Goal: Information Seeking & Learning: Learn about a topic

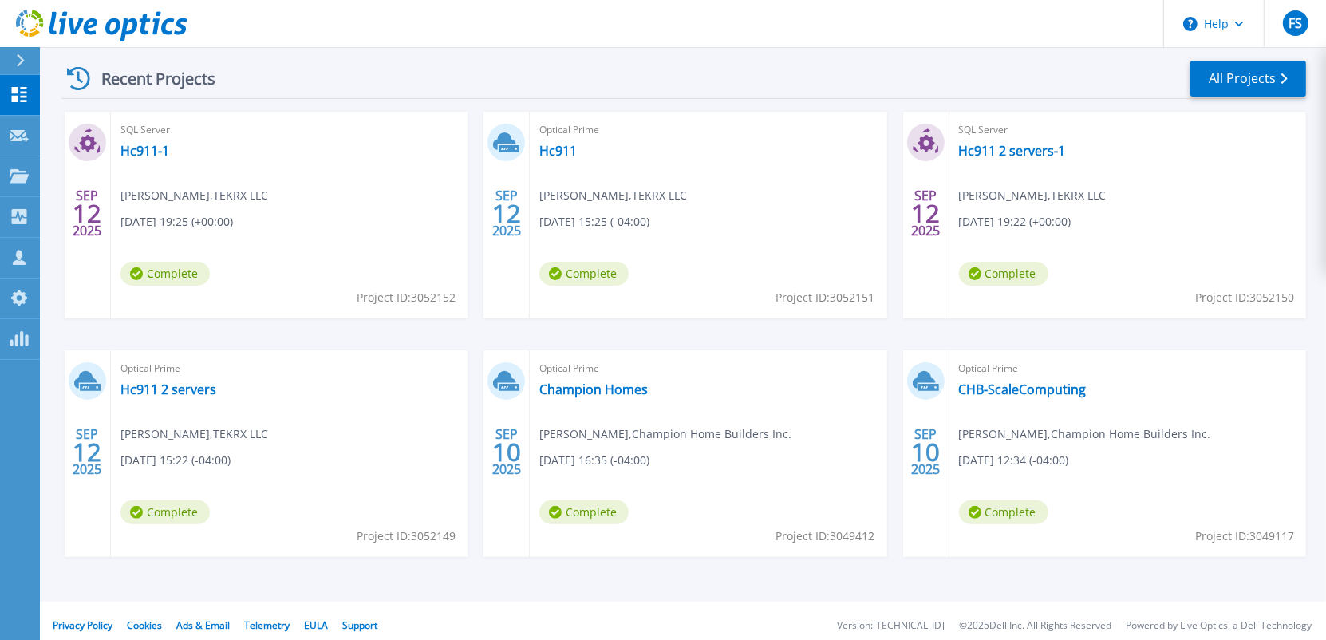
scroll to position [307, 0]
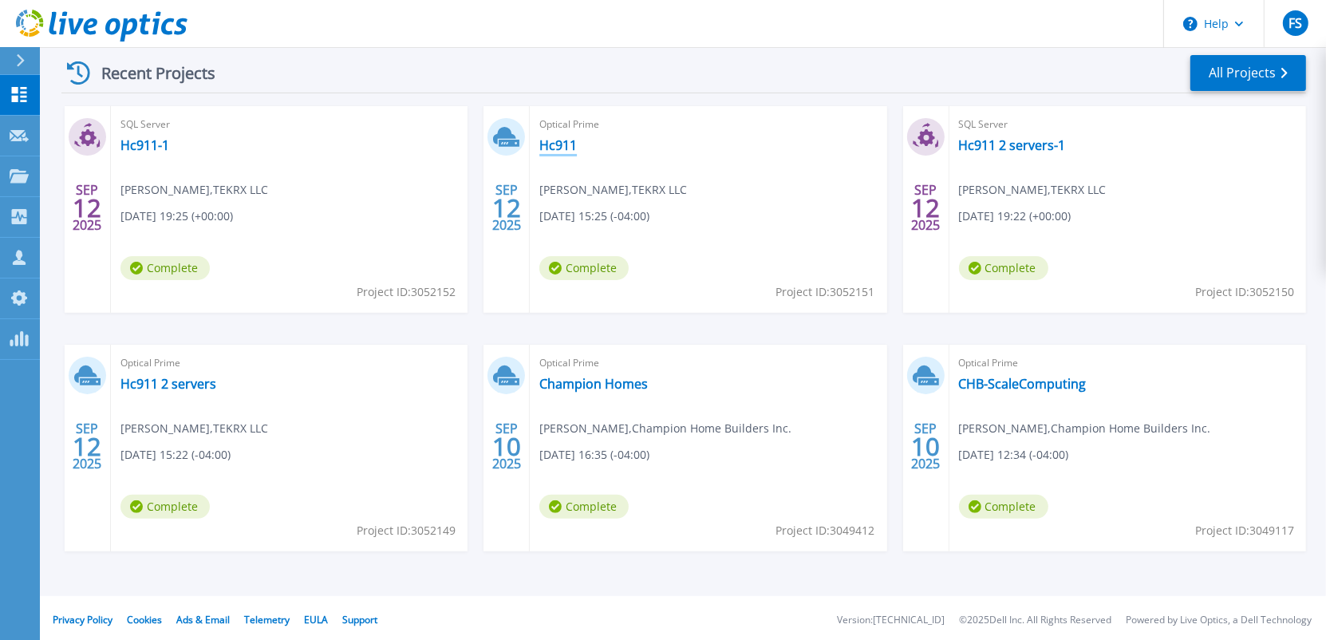
click at [556, 148] on link "Hc911" at bounding box center [557, 145] width 37 height 16
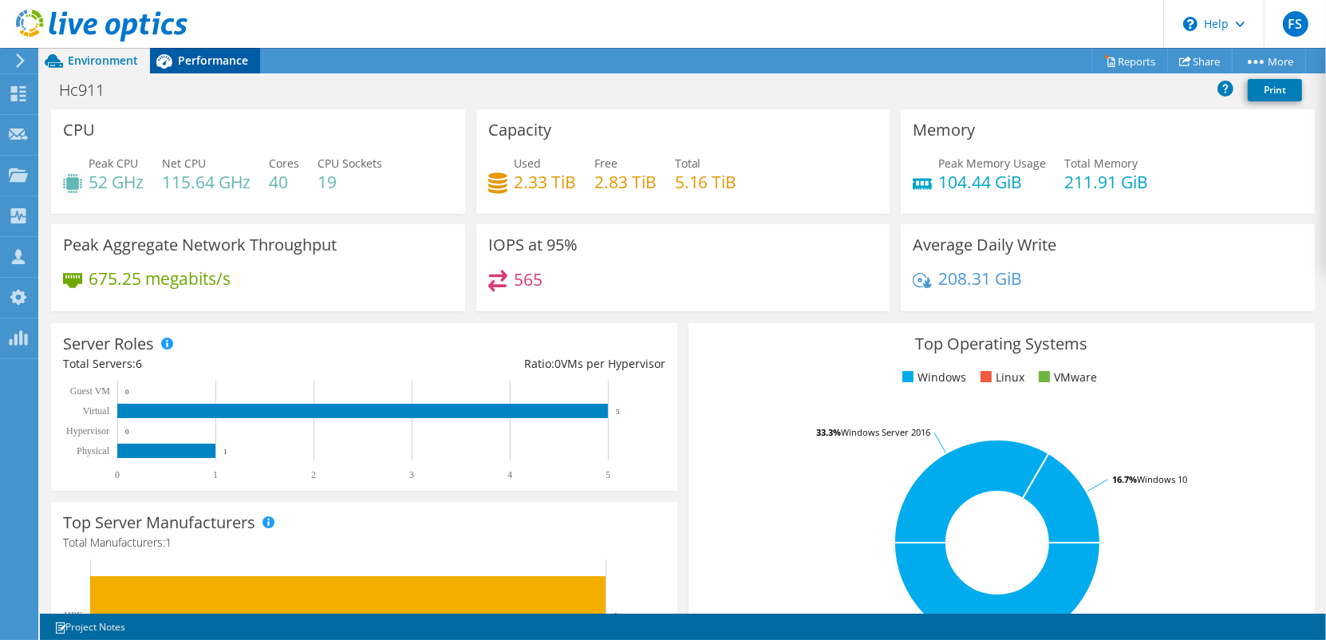
click at [213, 60] on span "Performance" at bounding box center [213, 60] width 70 height 15
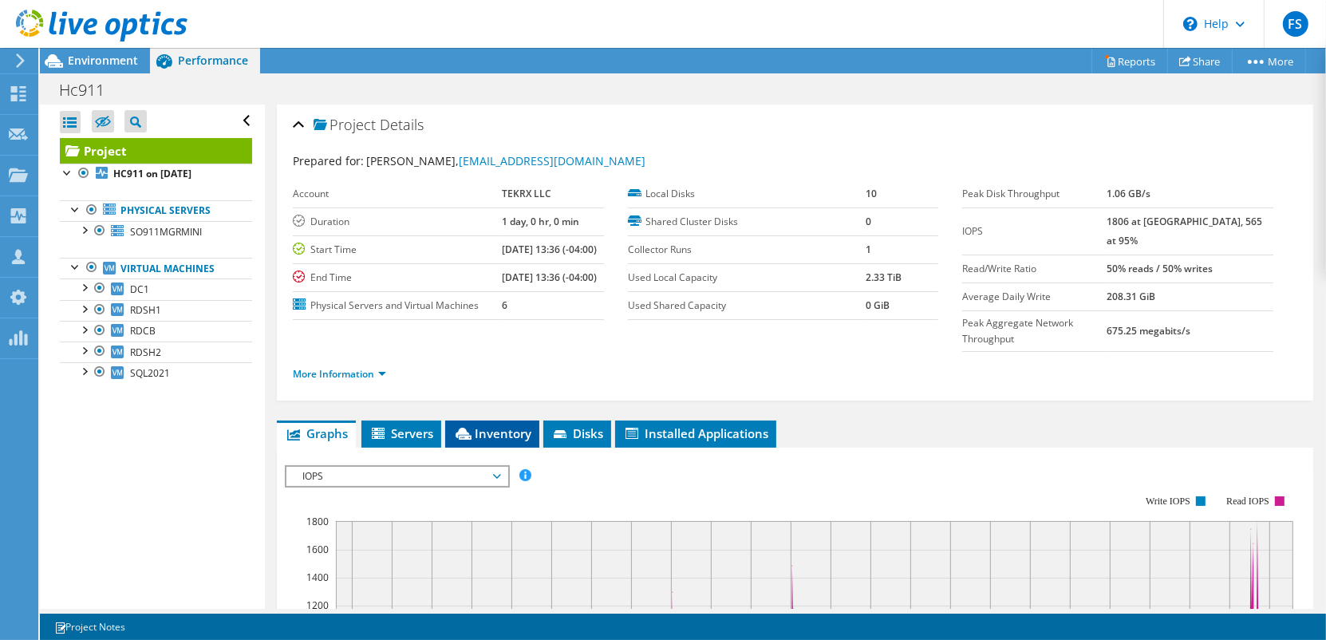
click at [489, 425] on span "Inventory" at bounding box center [492, 433] width 78 height 16
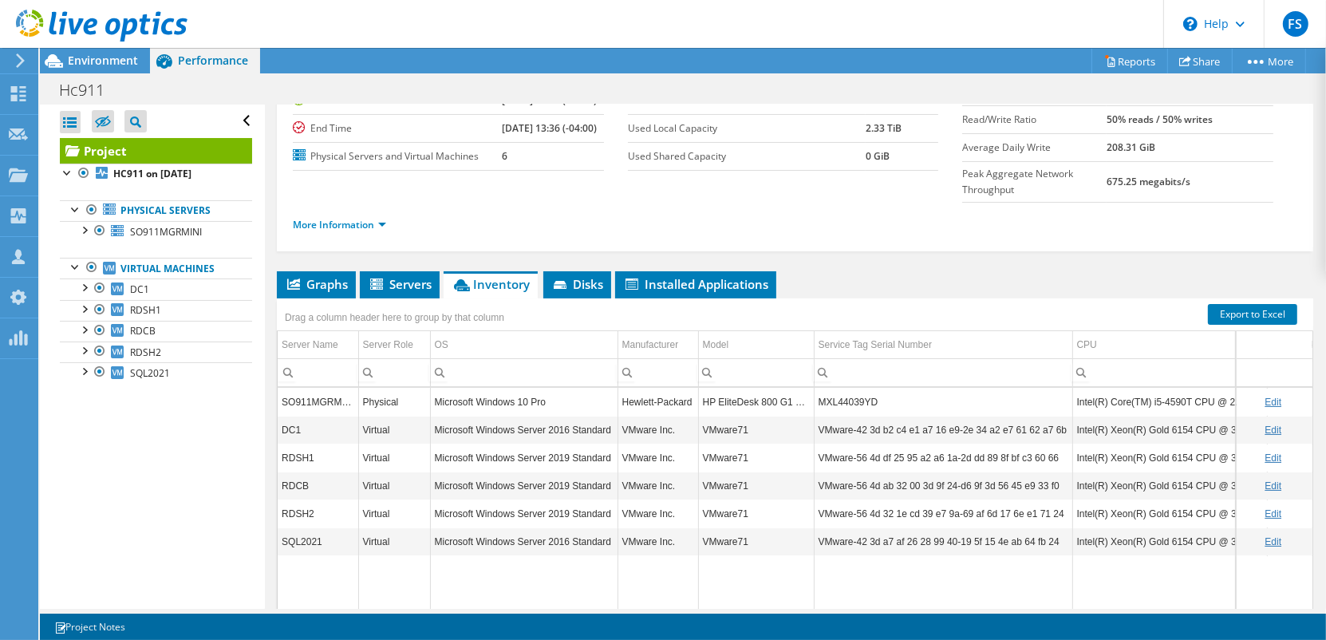
scroll to position [134, 0]
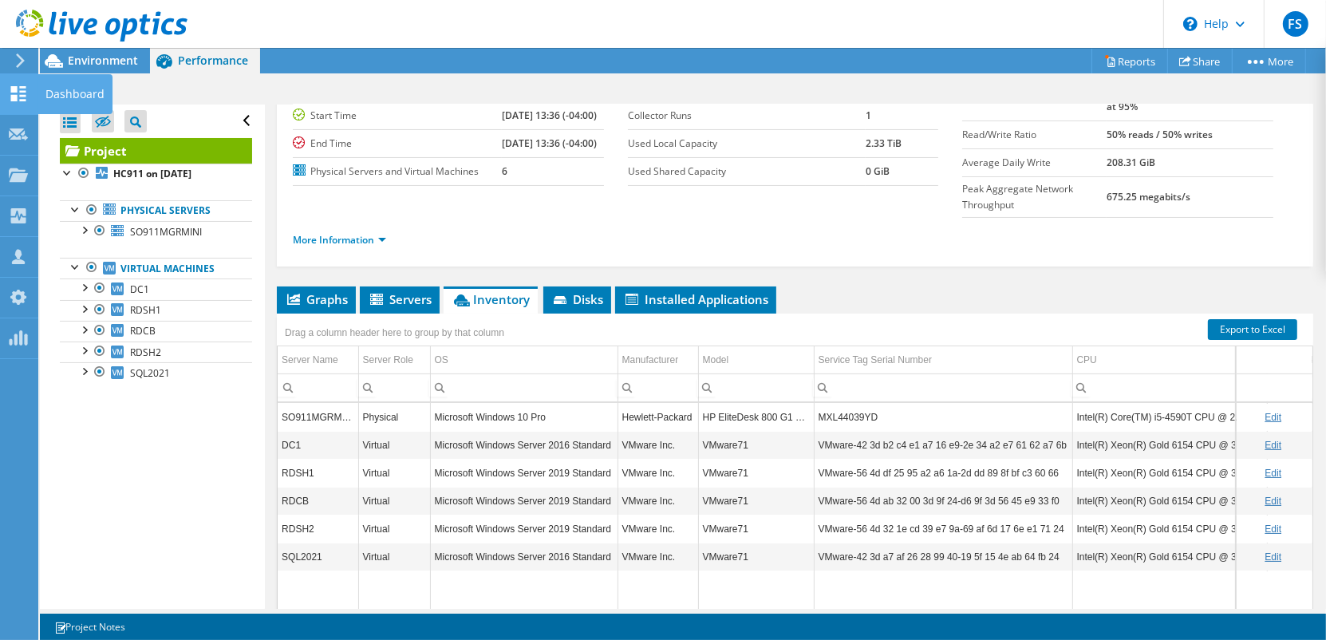
click at [20, 91] on use at bounding box center [18, 93] width 15 height 15
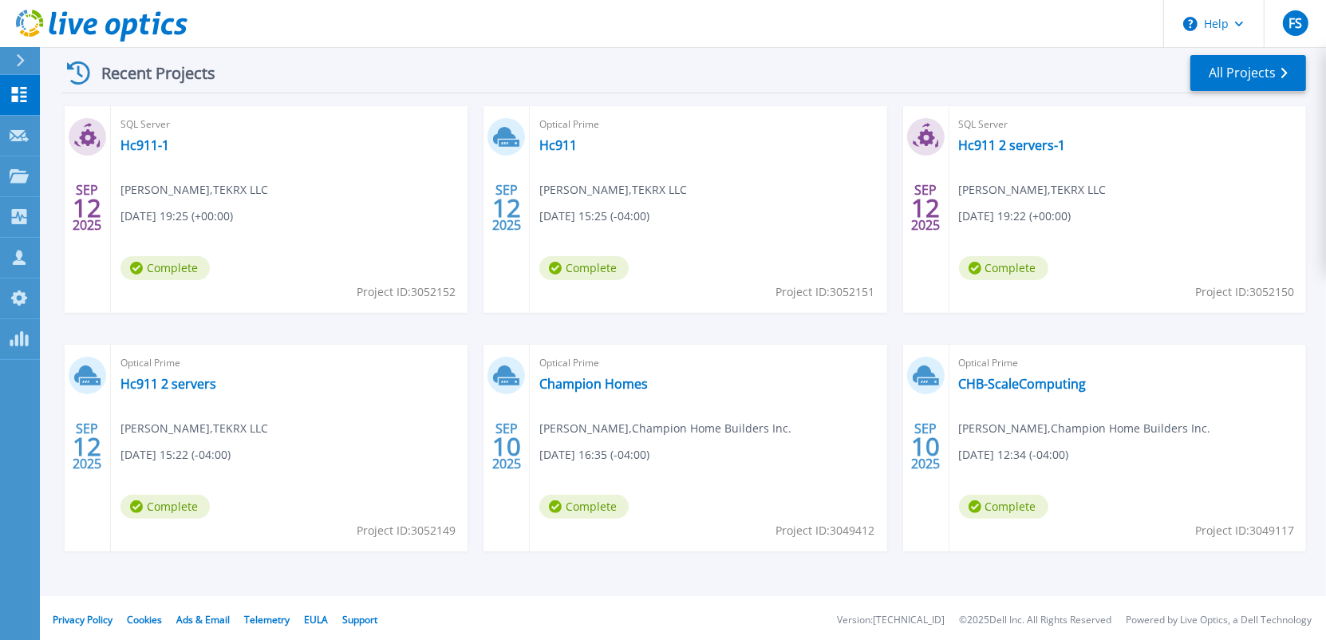
scroll to position [308, 0]
click at [165, 380] on link "Hc911 2 servers" at bounding box center [168, 383] width 96 height 16
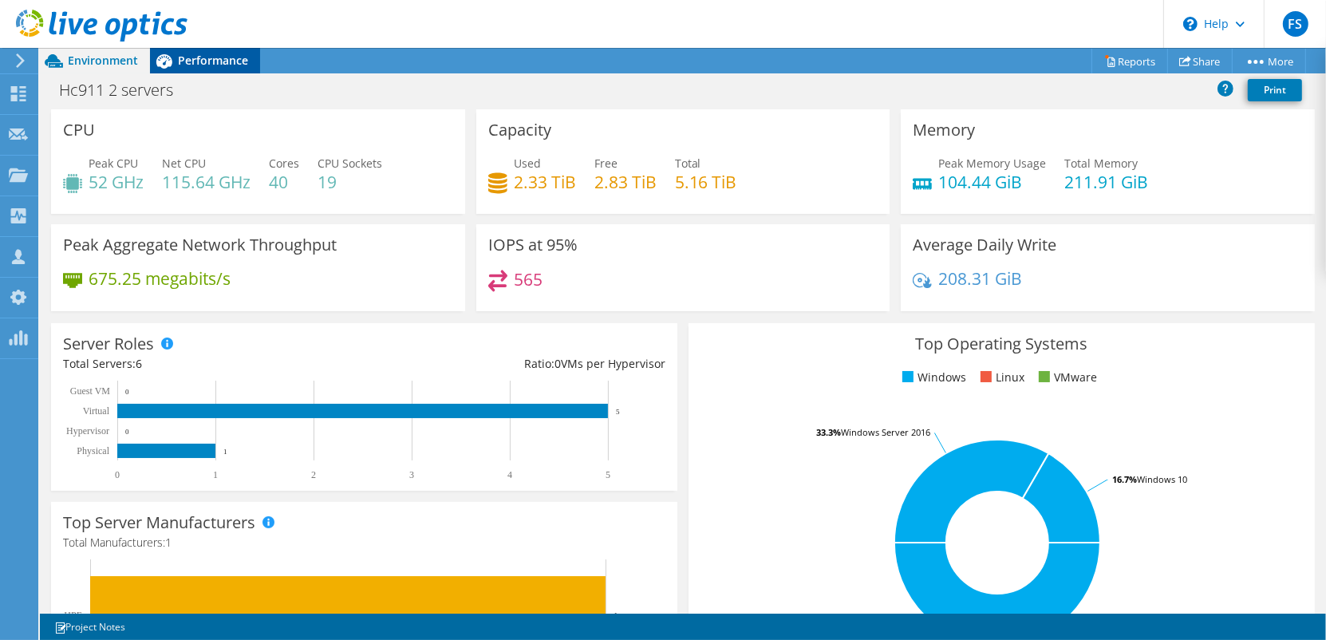
click at [204, 61] on span "Performance" at bounding box center [213, 60] width 70 height 15
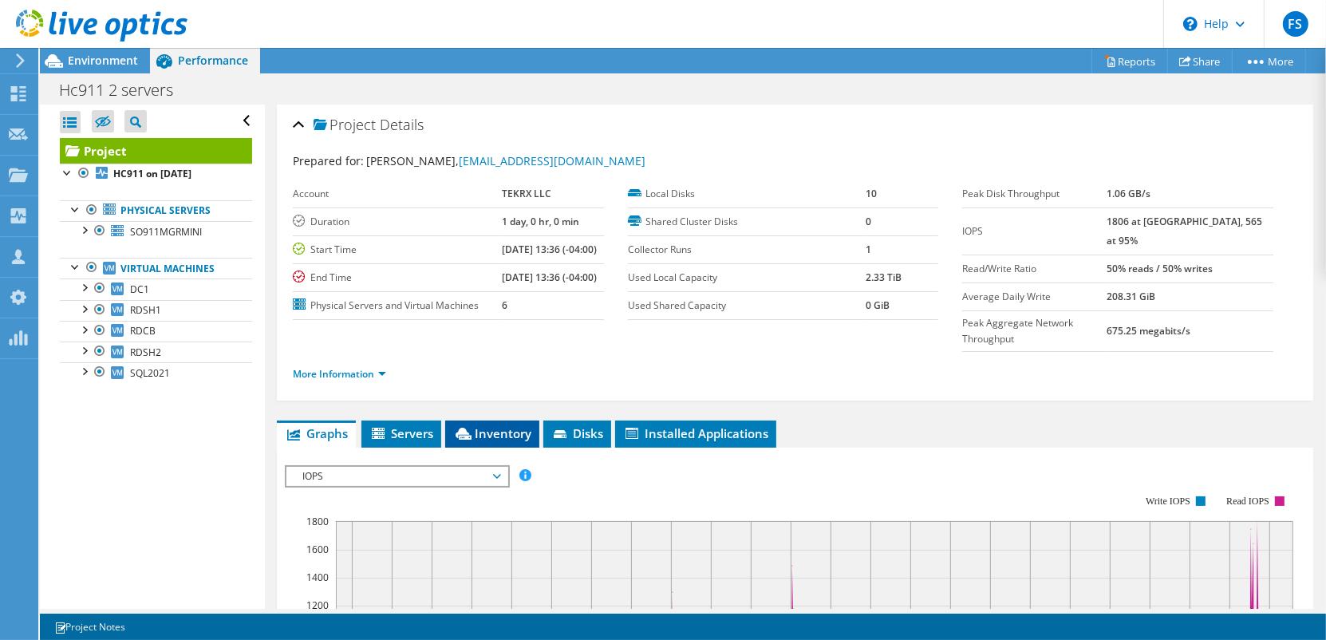
click at [502, 425] on span "Inventory" at bounding box center [492, 433] width 78 height 16
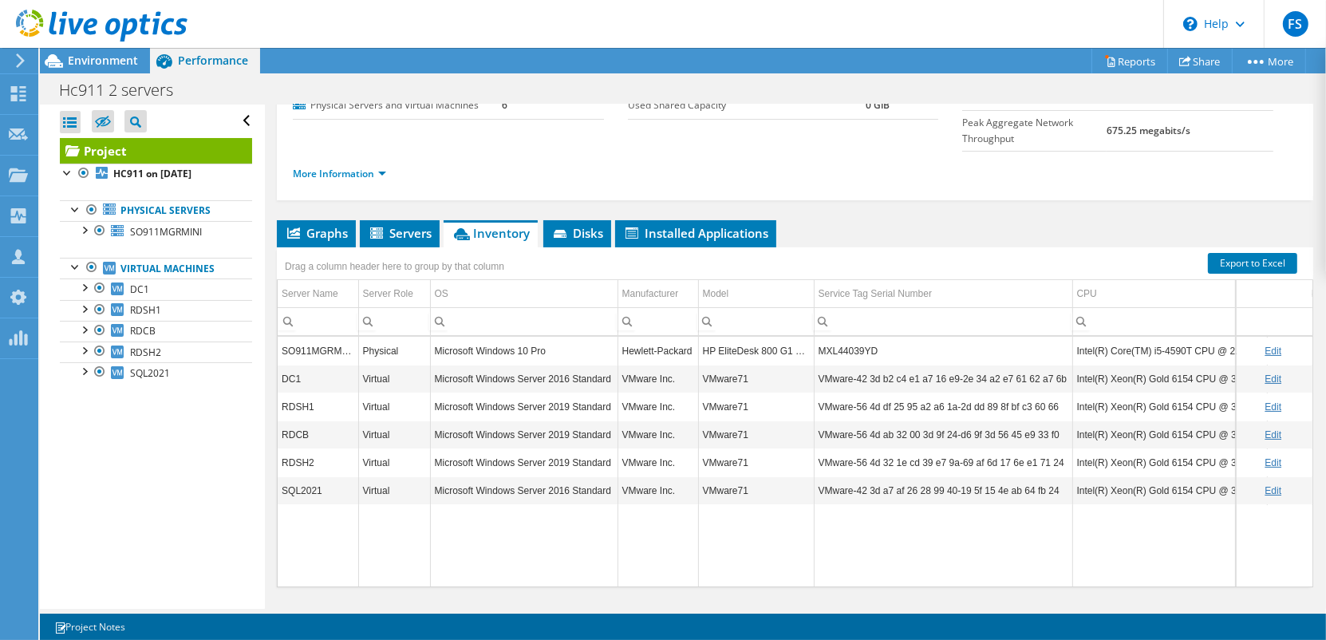
scroll to position [203, 0]
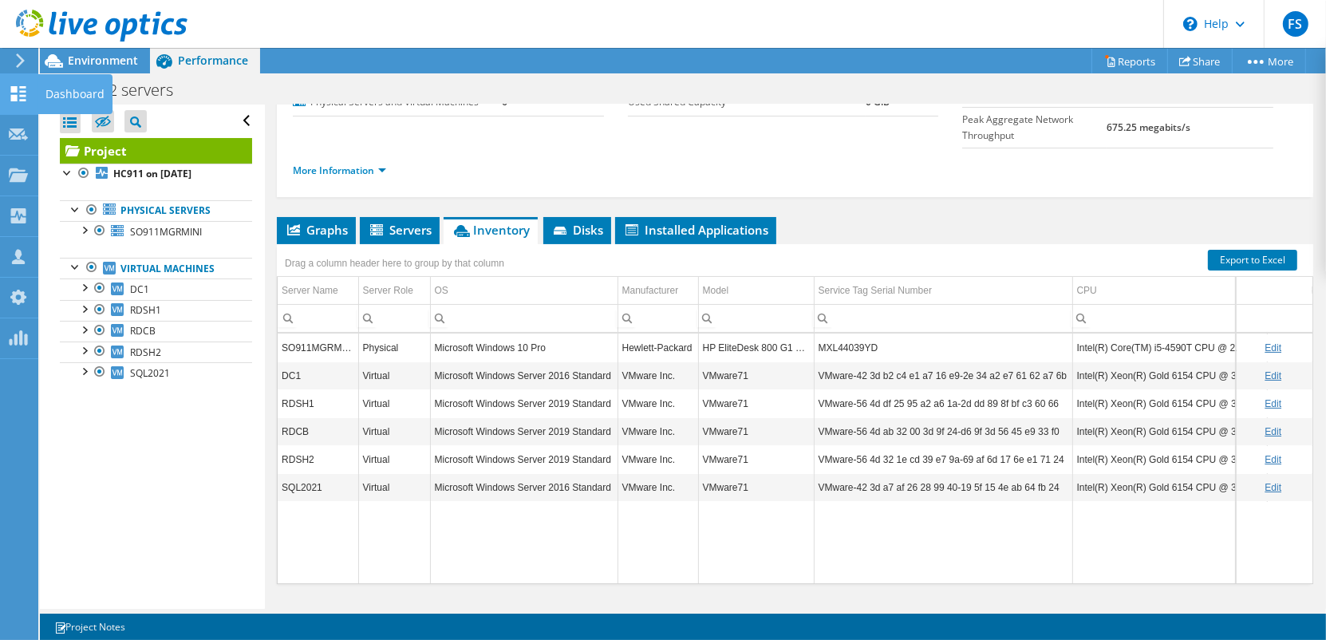
click at [19, 97] on icon at bounding box center [18, 93] width 19 height 15
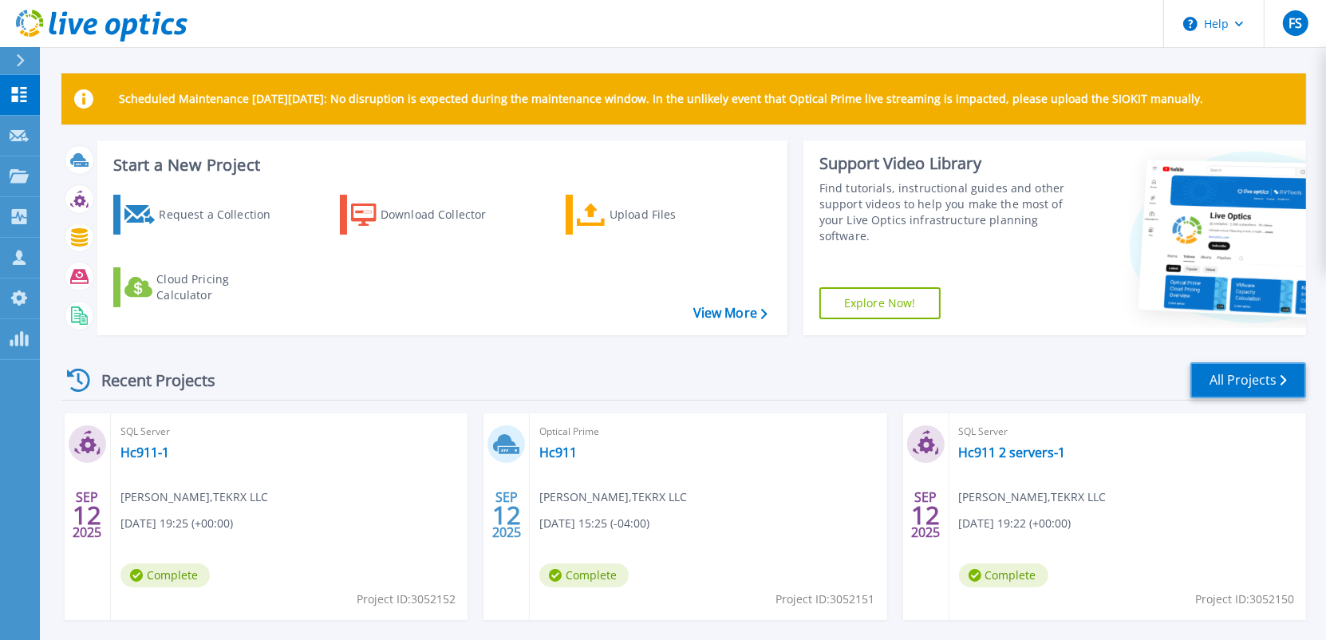
click at [1237, 376] on link "All Projects" at bounding box center [1248, 380] width 116 height 36
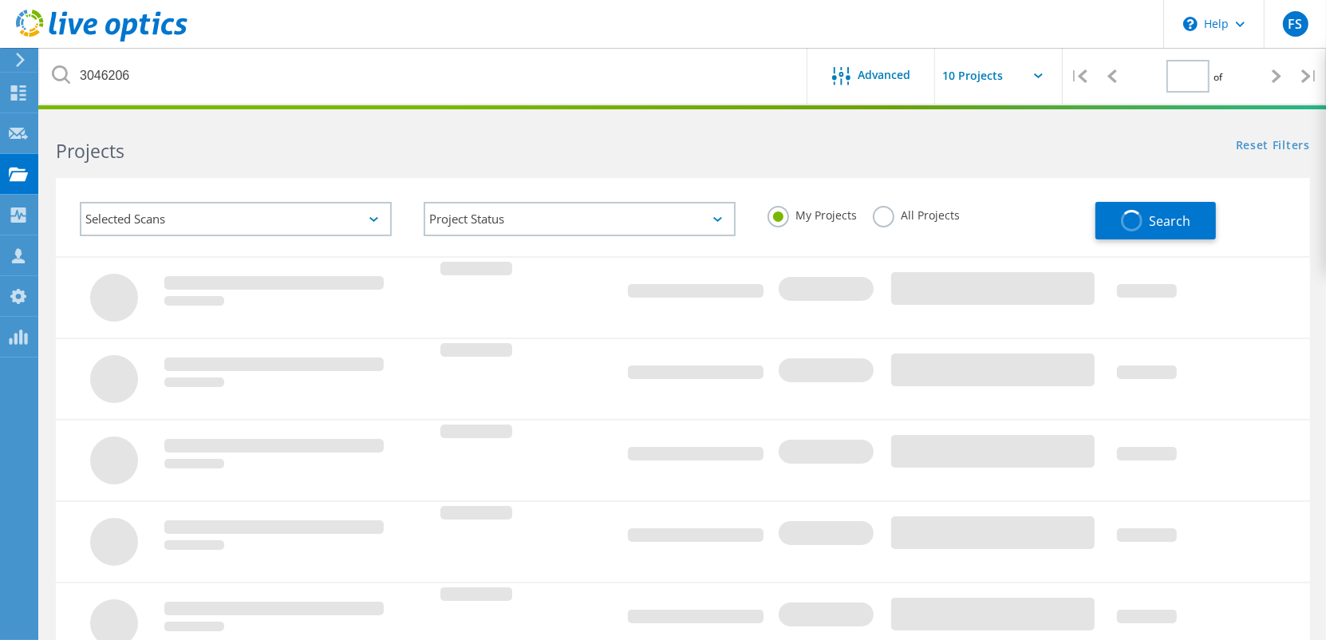
type input "1"
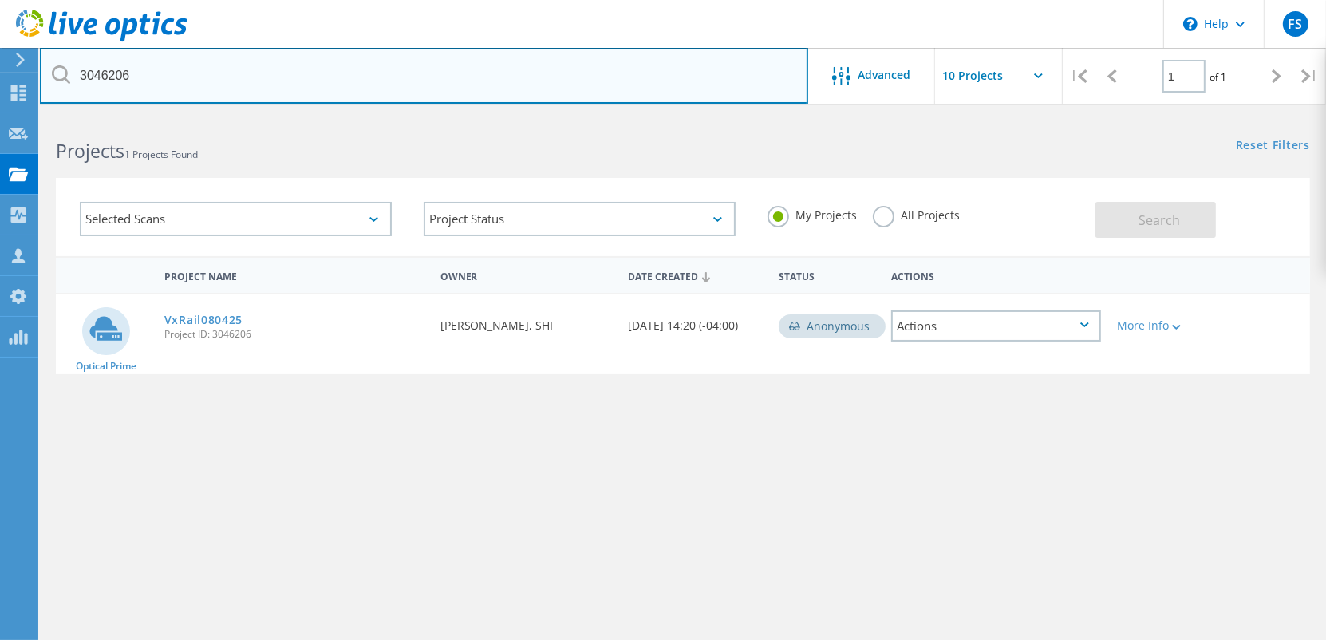
click at [261, 74] on input "3046206" at bounding box center [424, 76] width 768 height 56
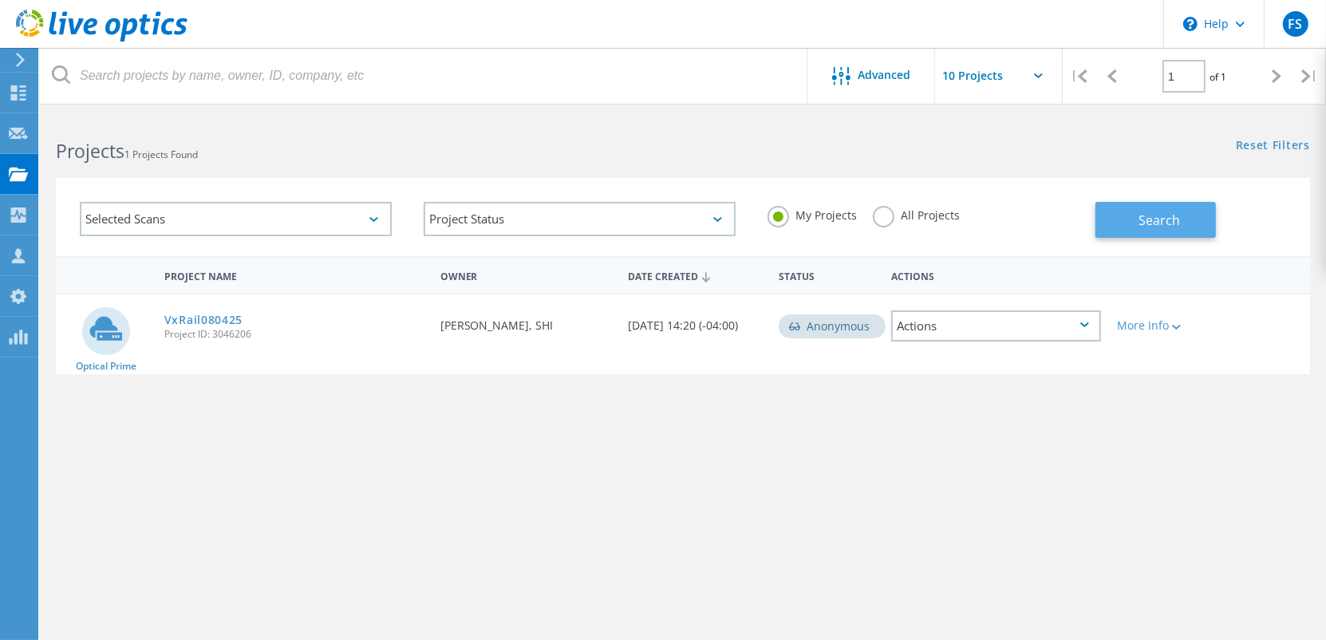
click at [1158, 215] on span "Search" at bounding box center [1158, 220] width 41 height 18
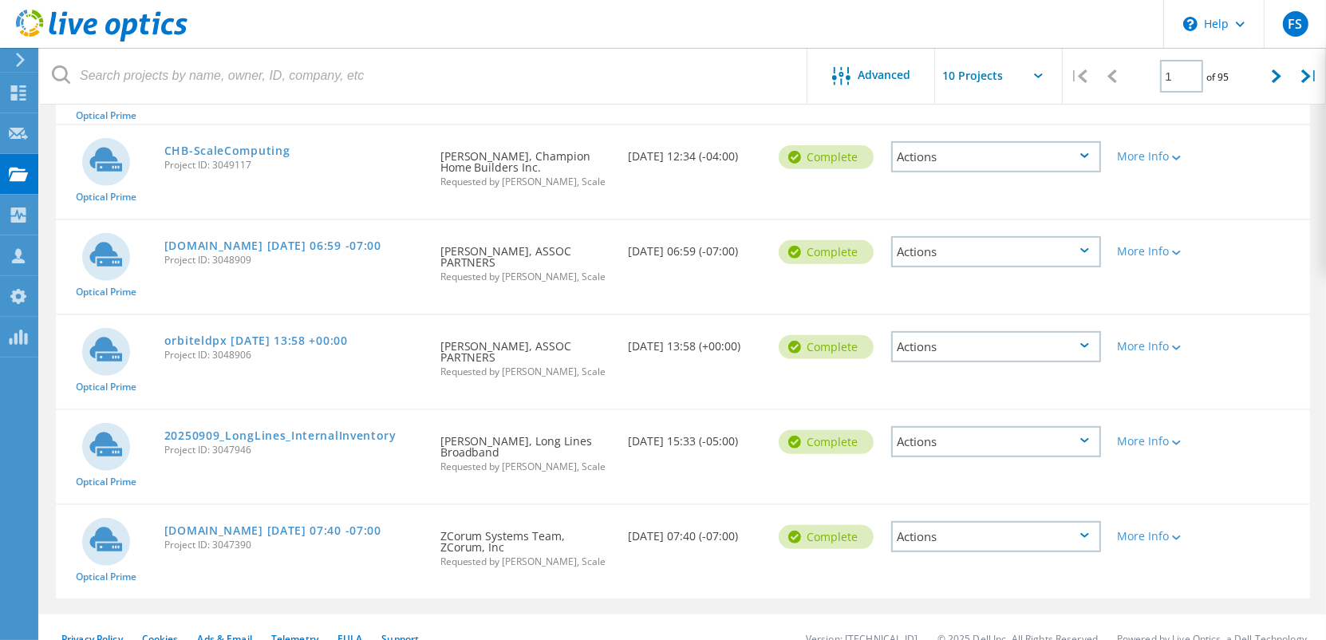
scroll to position [600, 0]
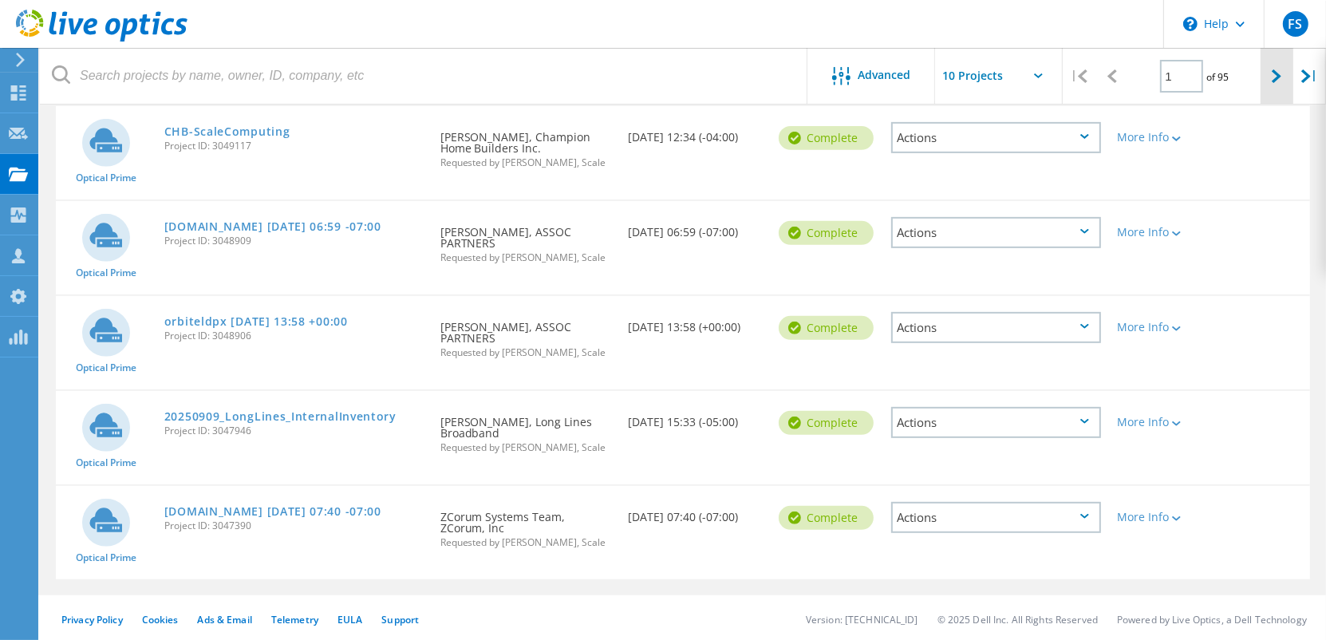
click at [1271, 77] on icon at bounding box center [1276, 76] width 10 height 14
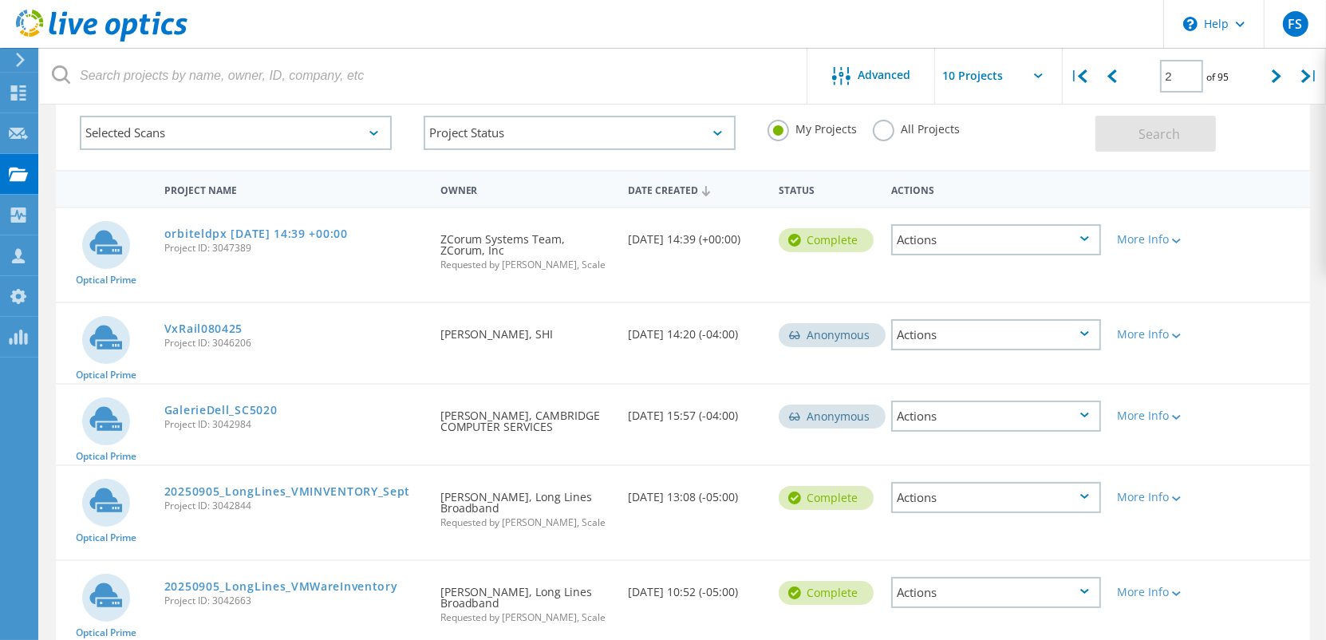
scroll to position [0, 0]
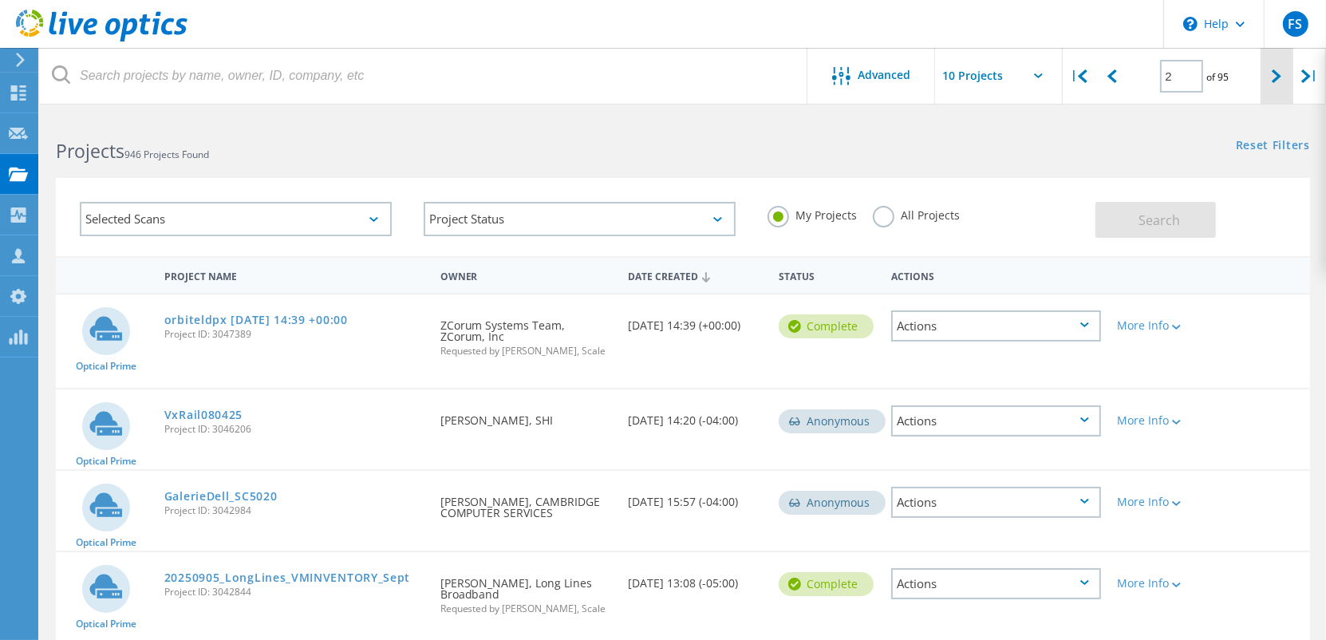
click at [1281, 70] on icon at bounding box center [1276, 76] width 10 height 14
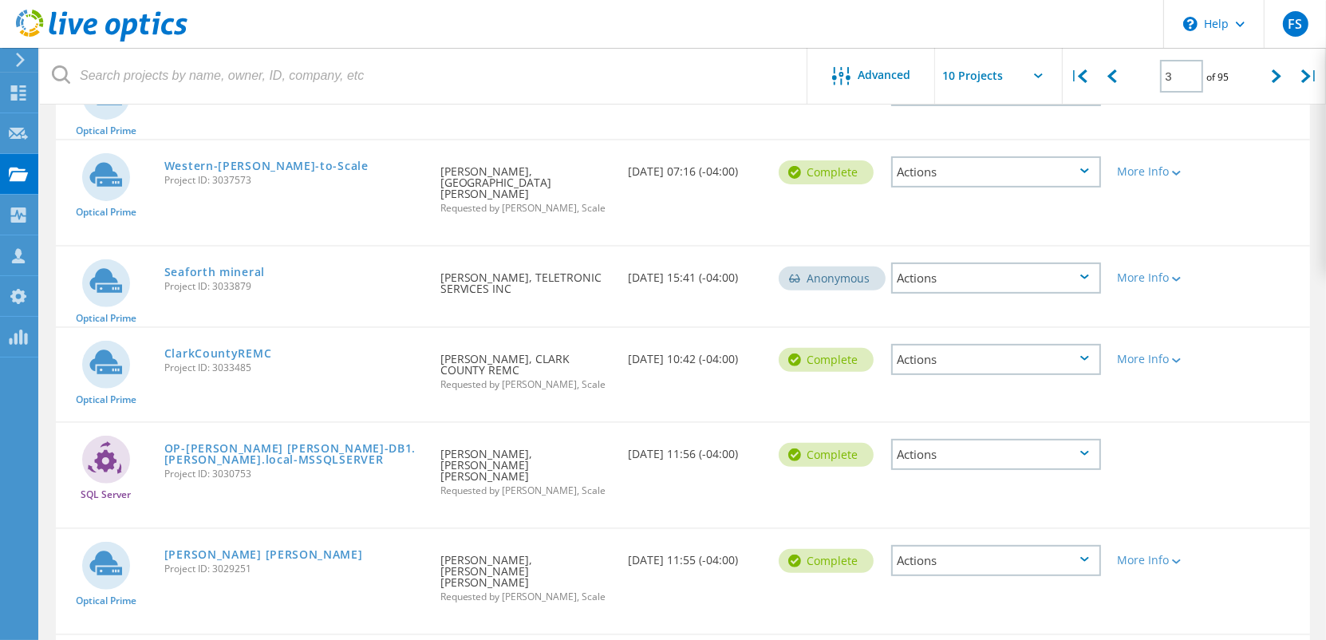
scroll to position [577, 0]
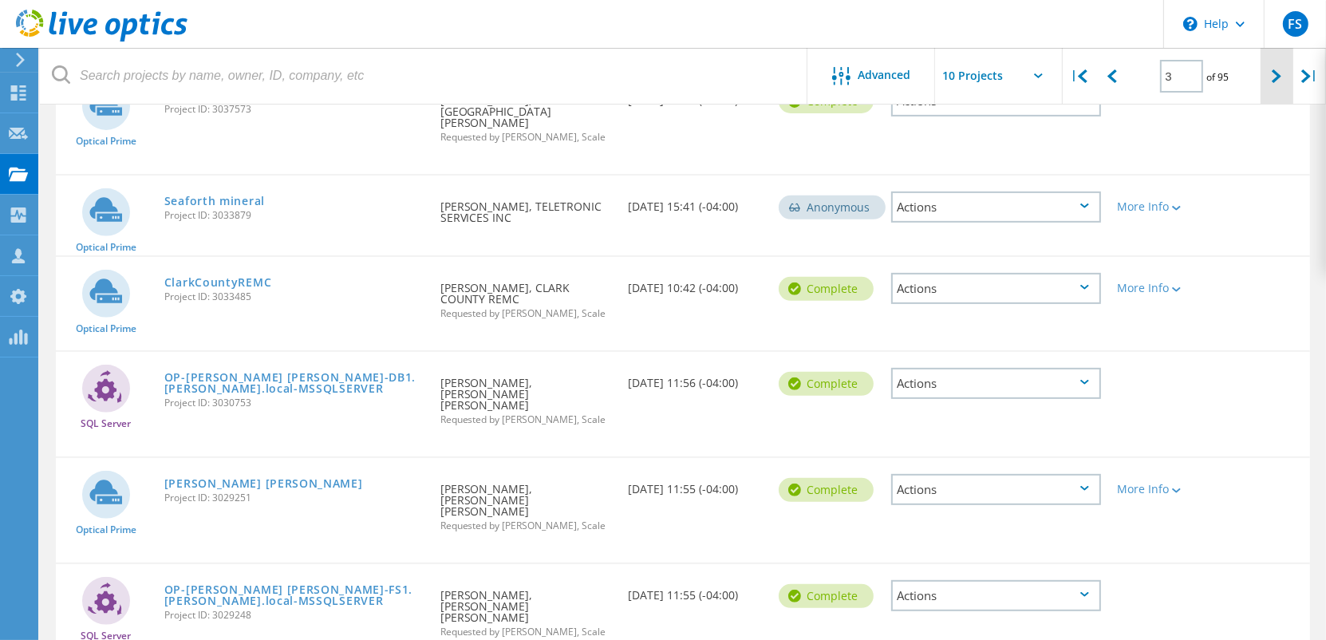
click at [1270, 69] on div at bounding box center [1276, 76] width 33 height 57
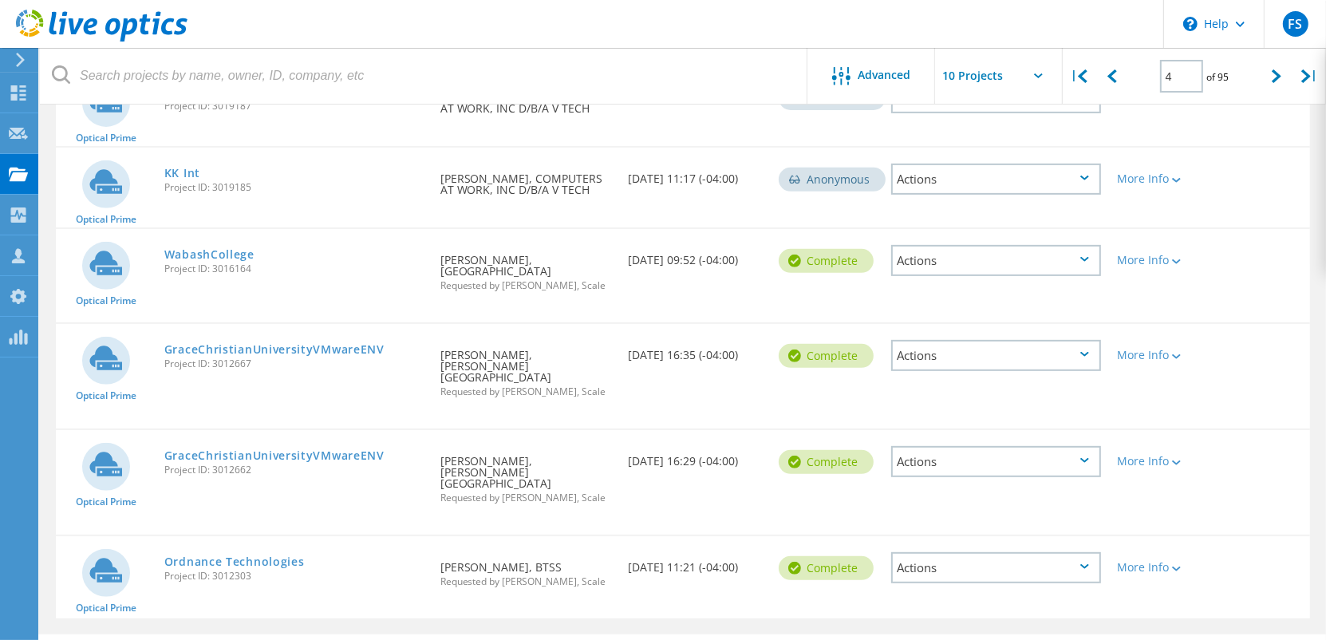
scroll to position [600, 0]
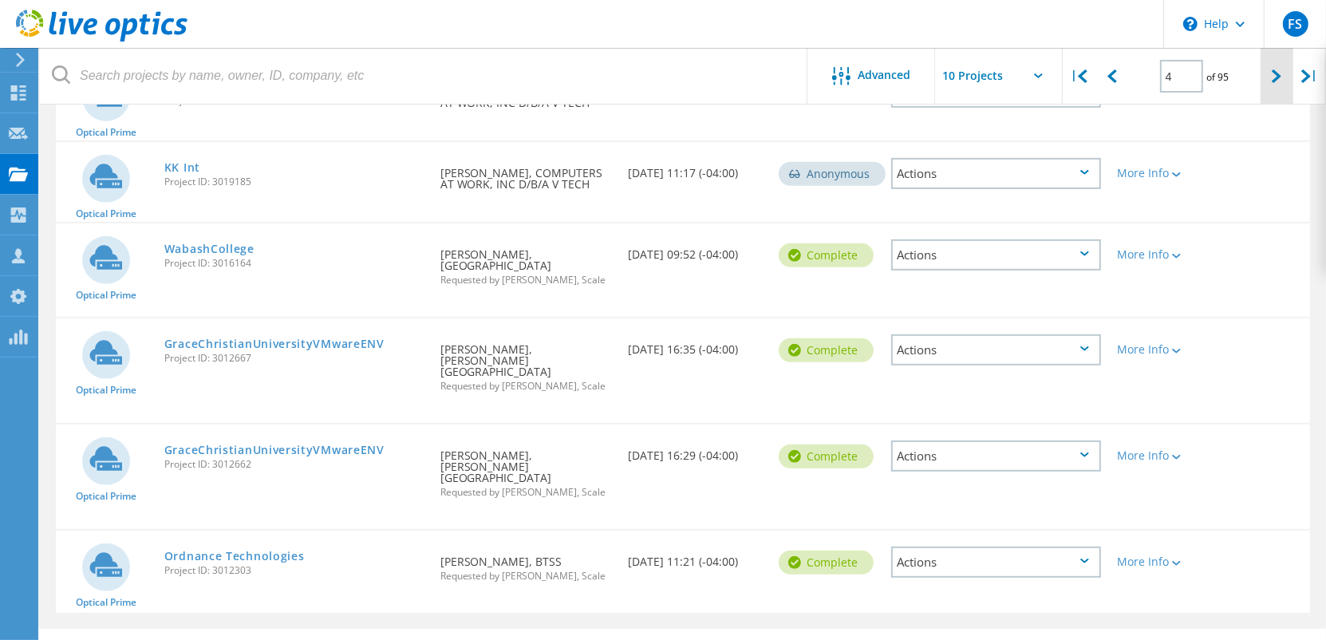
click at [1270, 81] on div at bounding box center [1276, 76] width 33 height 57
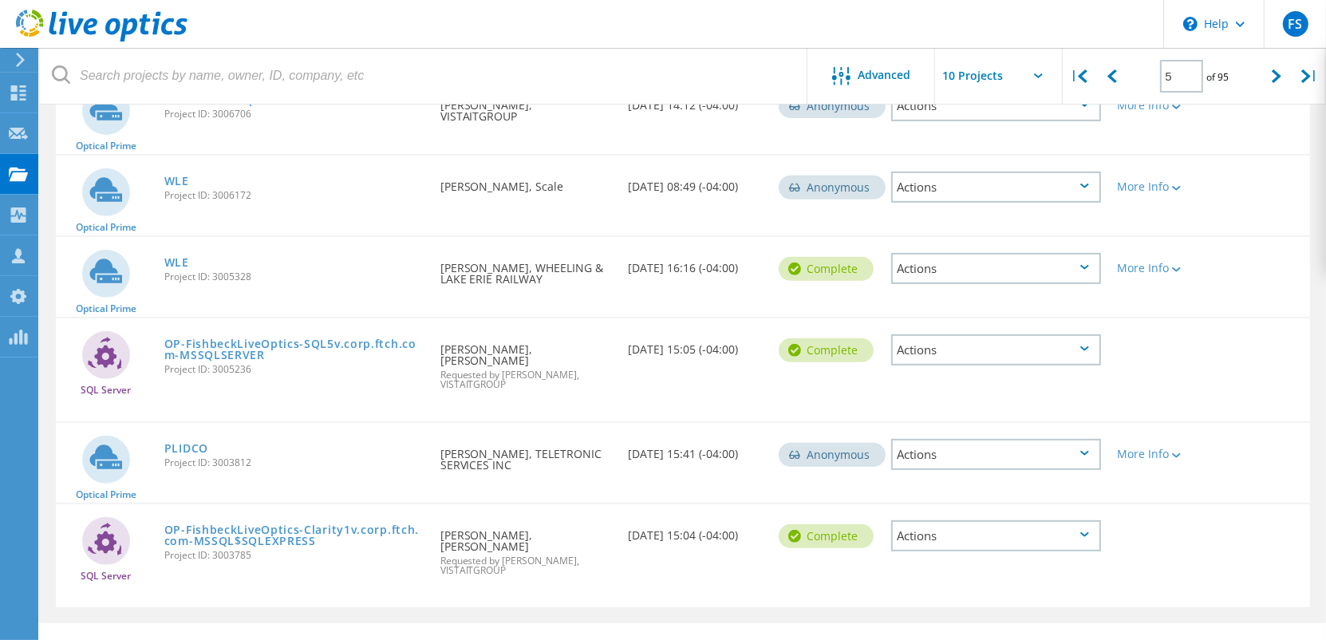
scroll to position [581, 0]
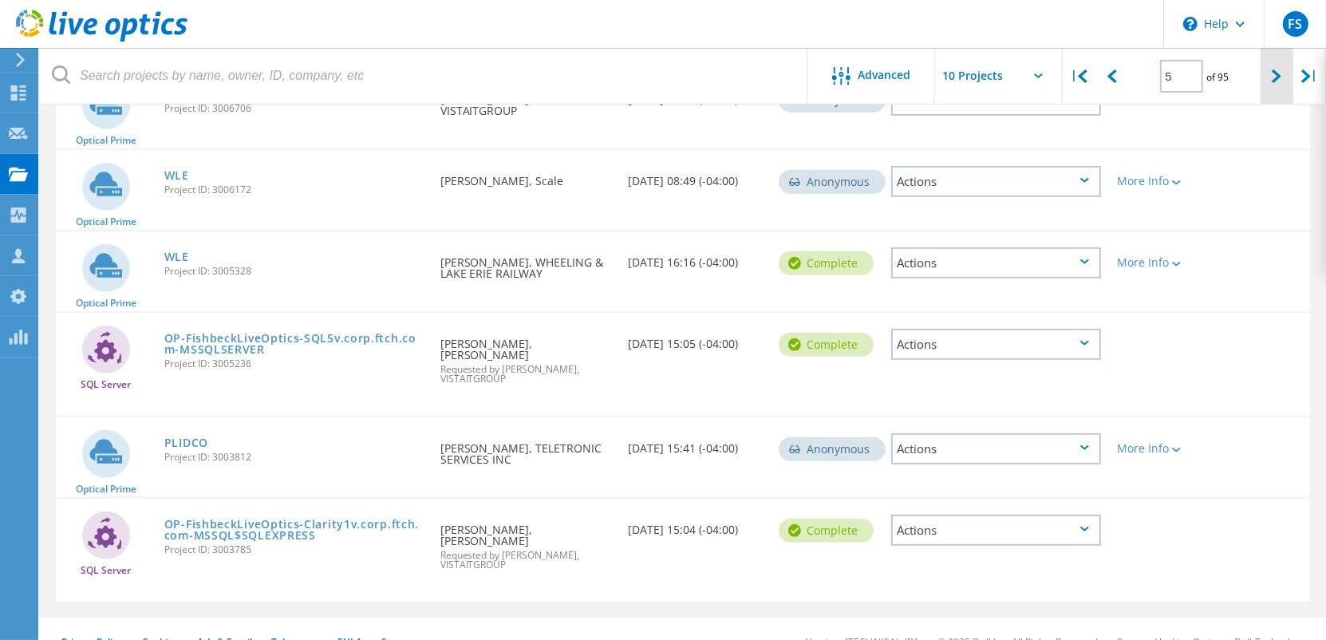
click at [1267, 77] on div at bounding box center [1276, 76] width 33 height 57
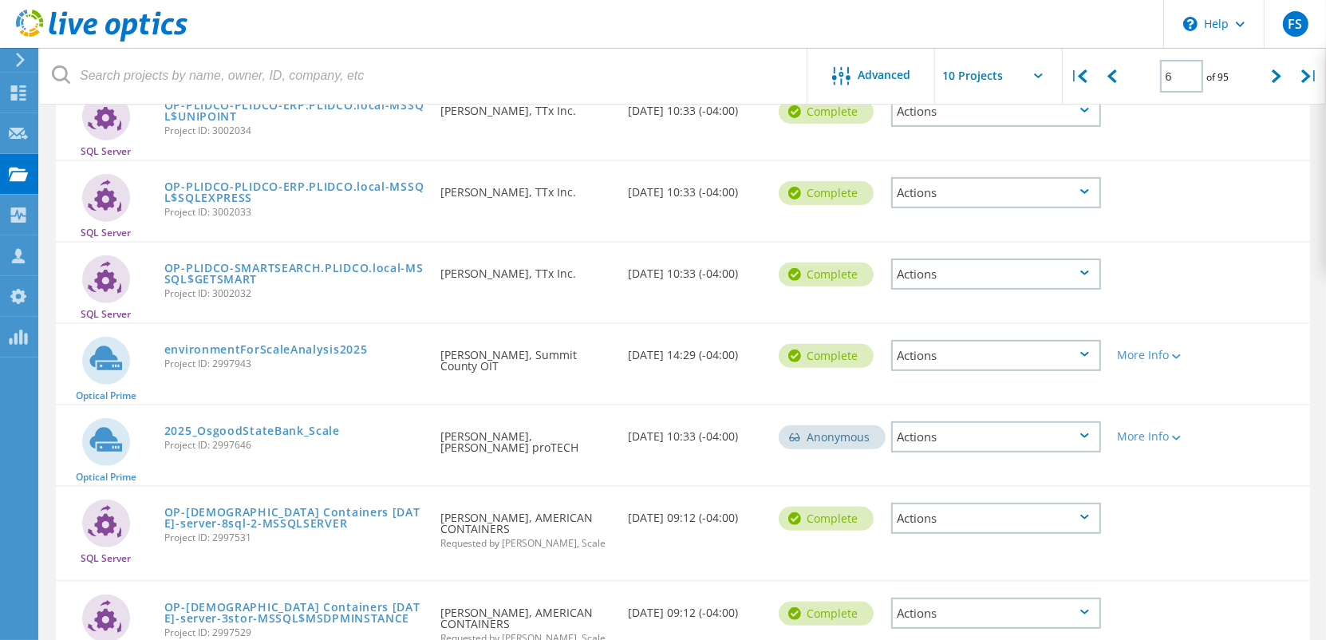
scroll to position [578, 0]
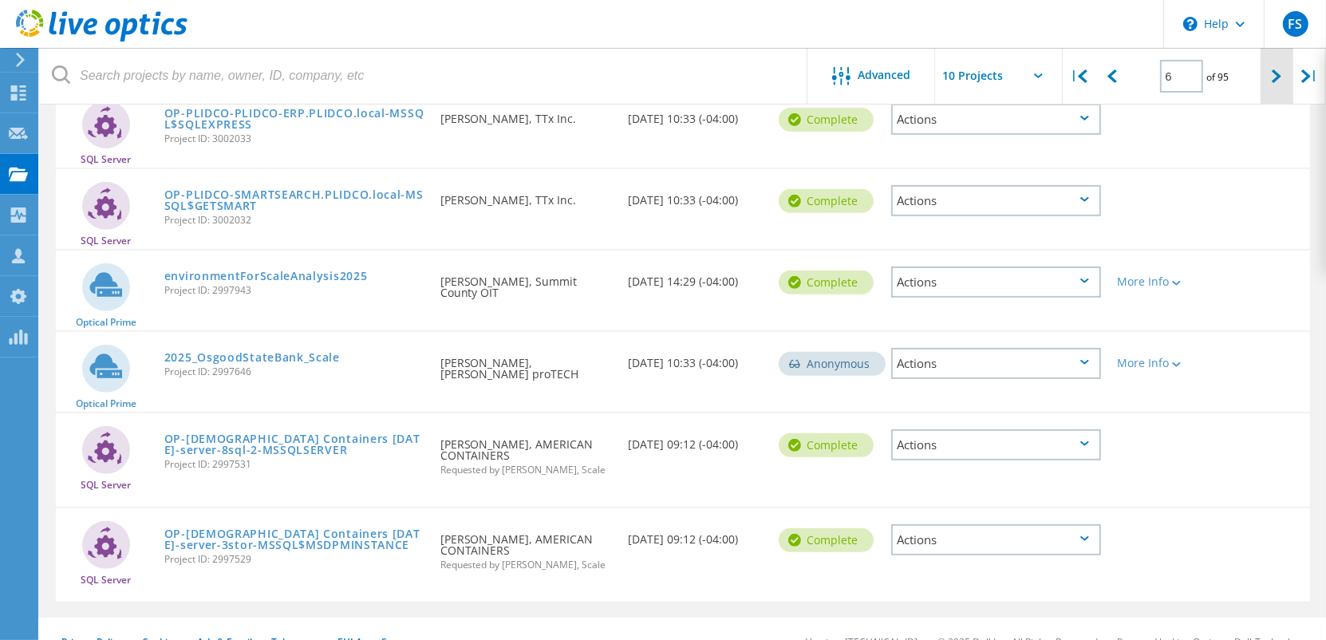
click at [1272, 74] on icon at bounding box center [1276, 76] width 10 height 14
type input "7"
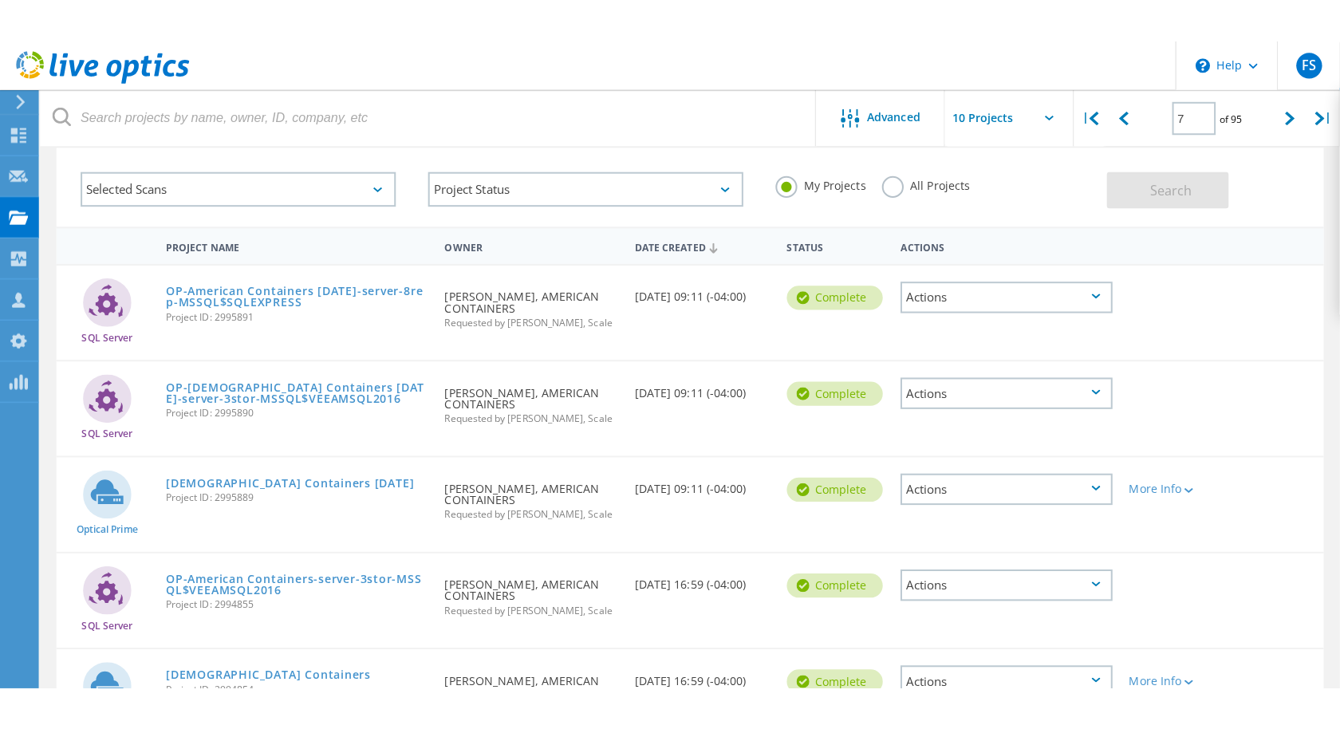
scroll to position [78, 0]
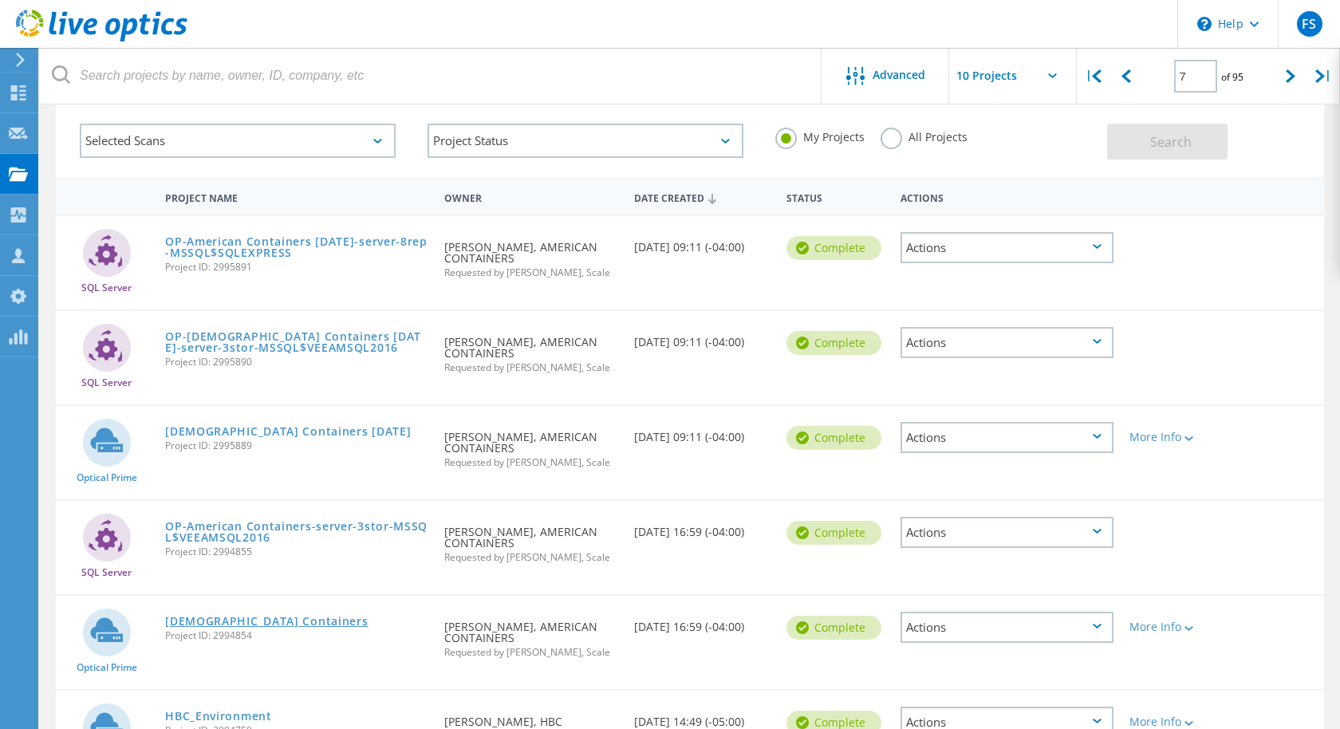
click at [246, 616] on link "American Containers" at bounding box center [266, 621] width 203 height 11
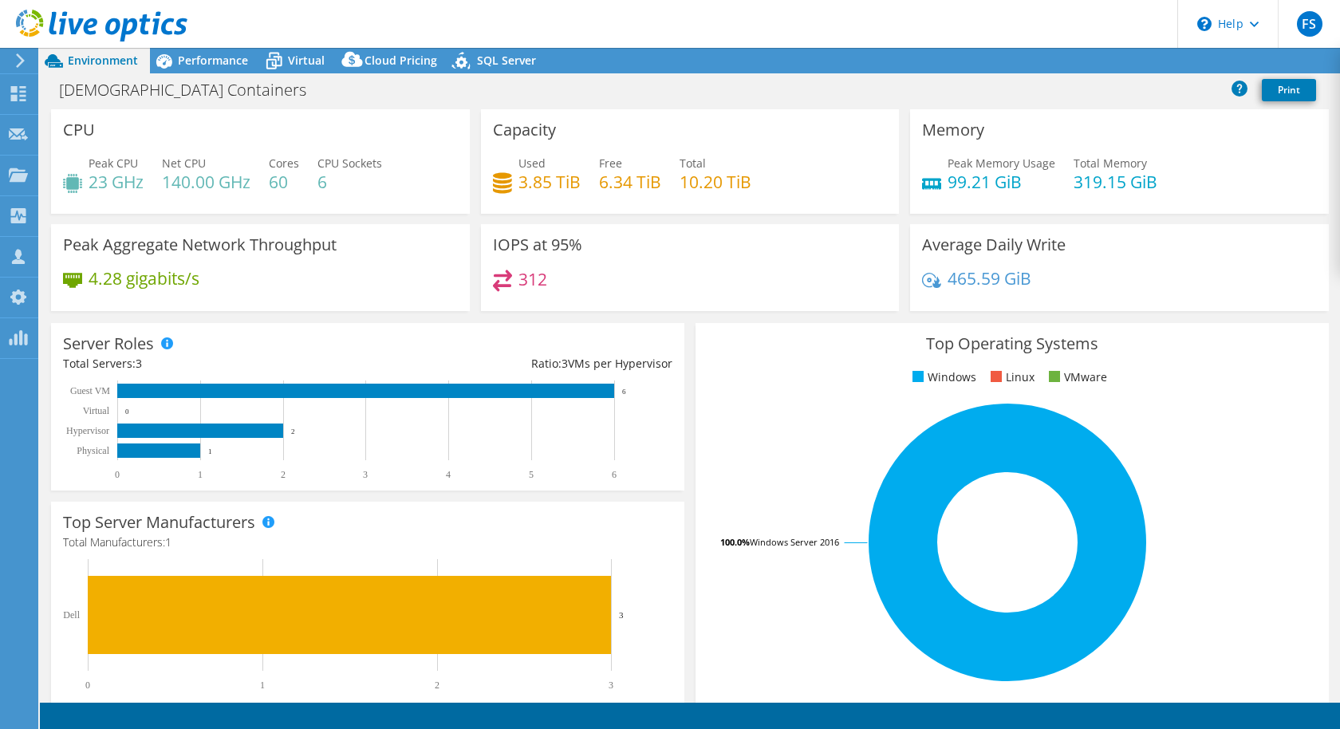
select select "USEast"
select select "USD"
click at [212, 61] on span "Performance" at bounding box center [213, 60] width 70 height 15
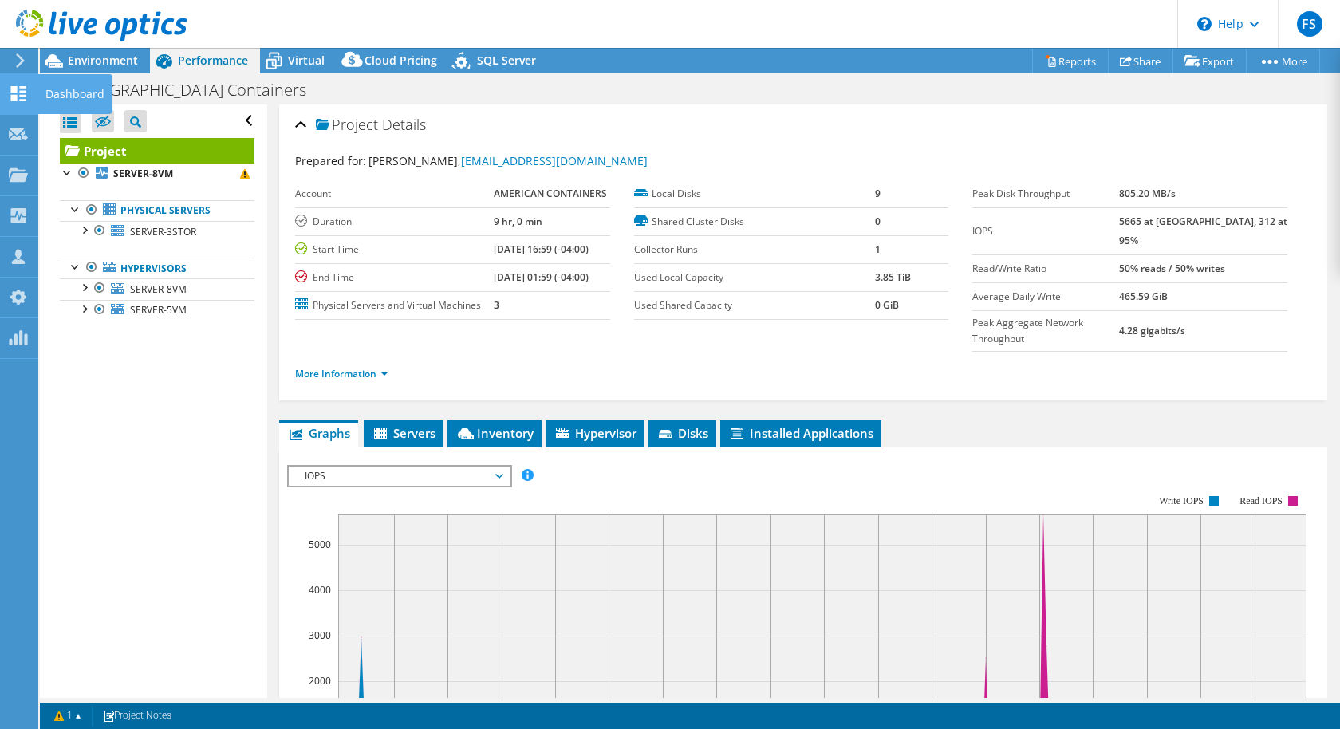
click at [18, 87] on icon at bounding box center [18, 93] width 19 height 15
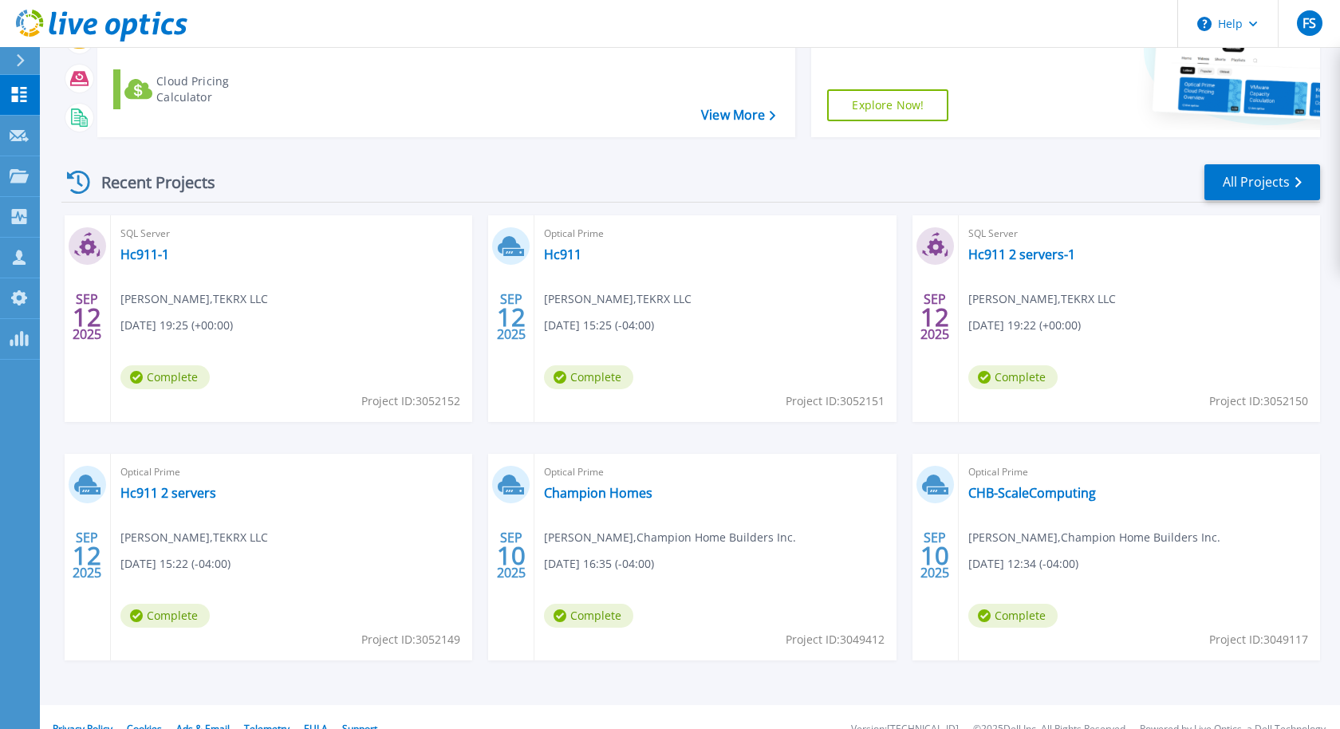
scroll to position [221, 0]
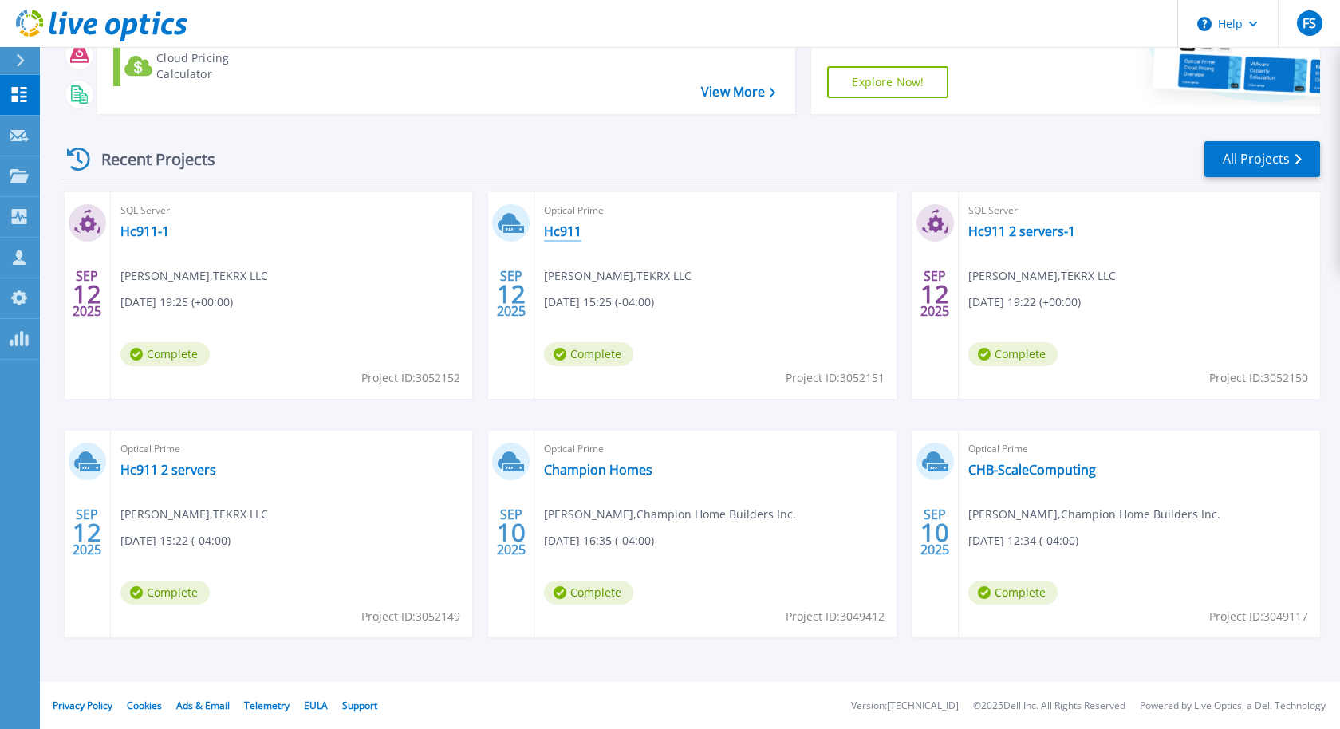
click at [563, 224] on link "Hc911" at bounding box center [562, 231] width 37 height 16
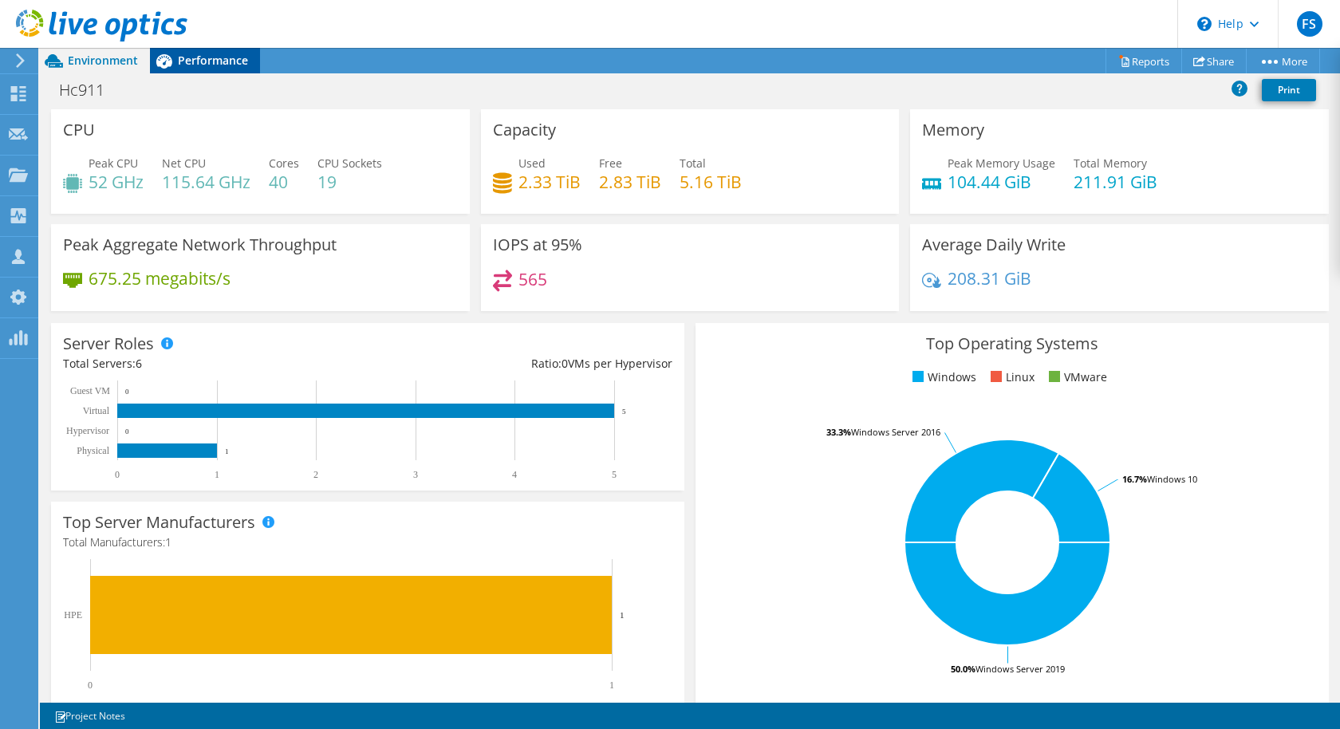
click at [199, 64] on span "Performance" at bounding box center [213, 60] width 70 height 15
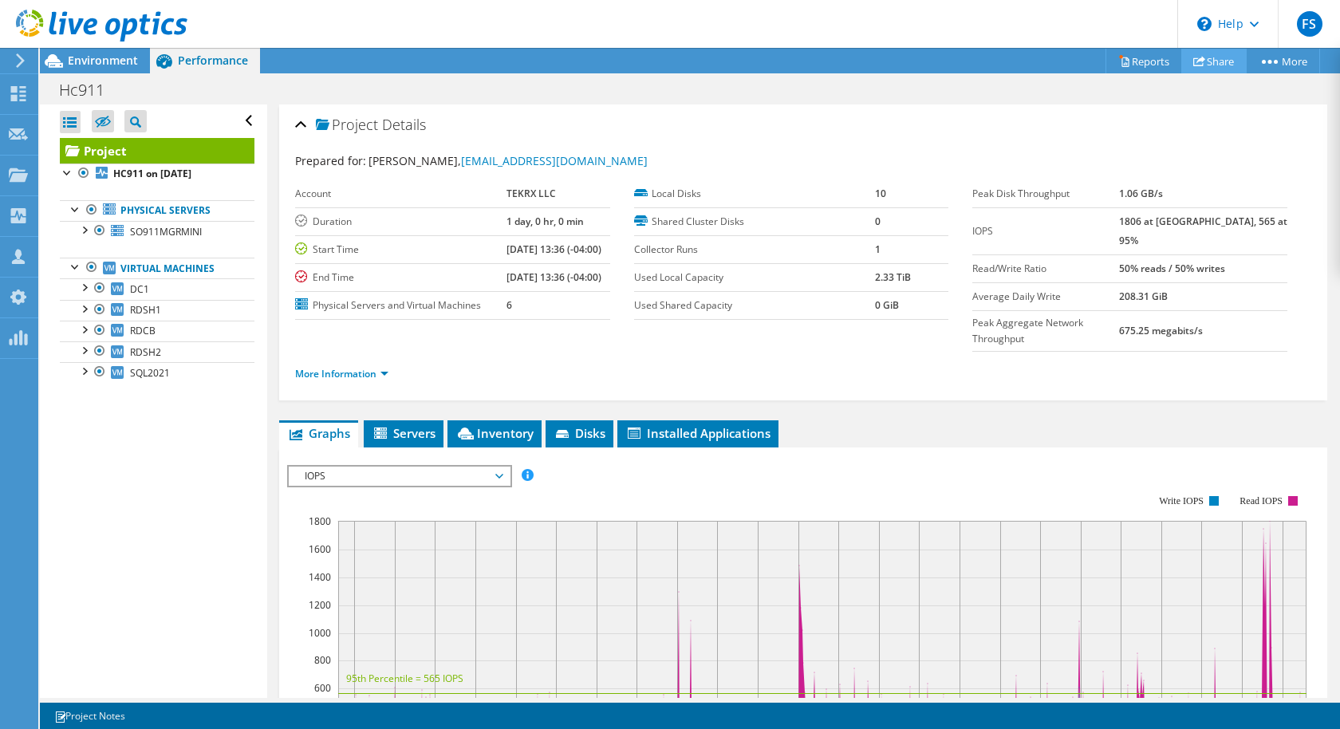
click at [1209, 62] on link "Share" at bounding box center [1213, 61] width 65 height 25
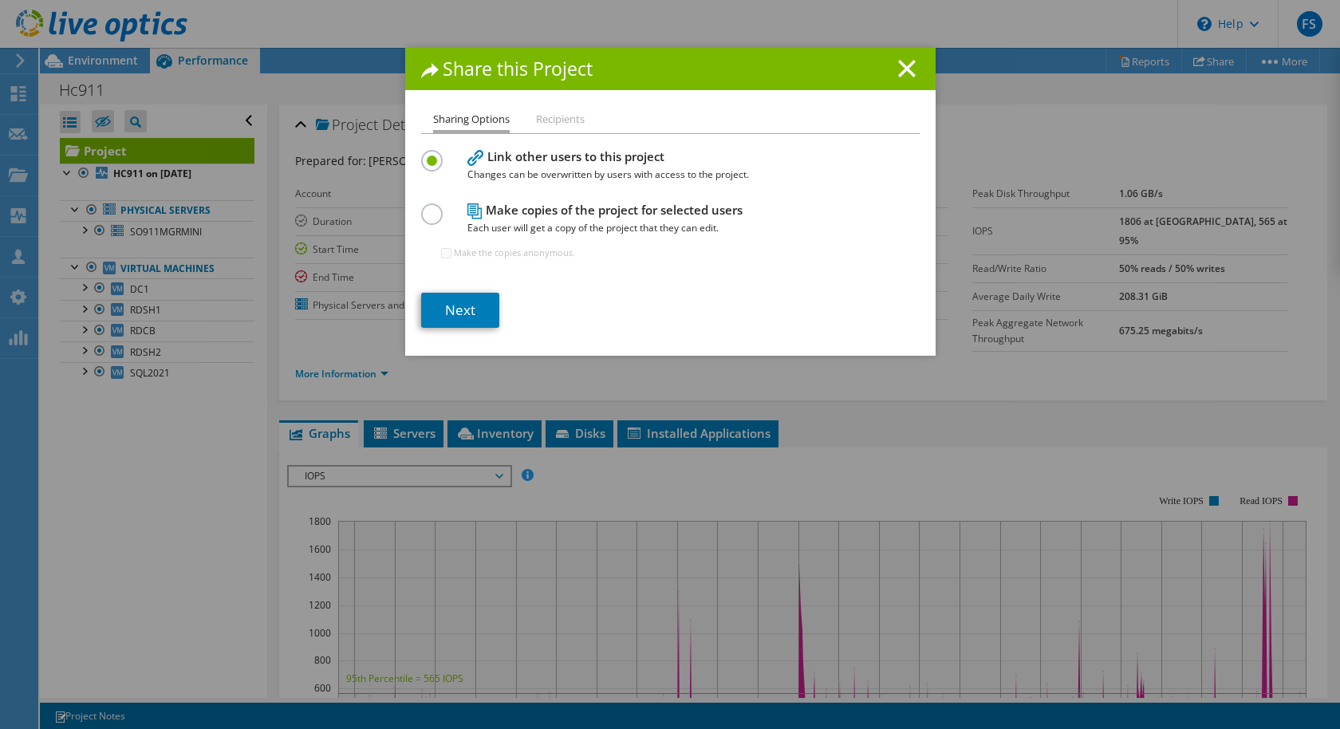
click at [457, 289] on section "Link other users to this project Changes can be overwritten by users with acces…" at bounding box center [670, 237] width 498 height 182
click at [459, 327] on div "Sharing Options Recipients Link other users to this project Changes can be over…" at bounding box center [670, 233] width 530 height 246
click at [457, 311] on link "Next" at bounding box center [460, 310] width 78 height 35
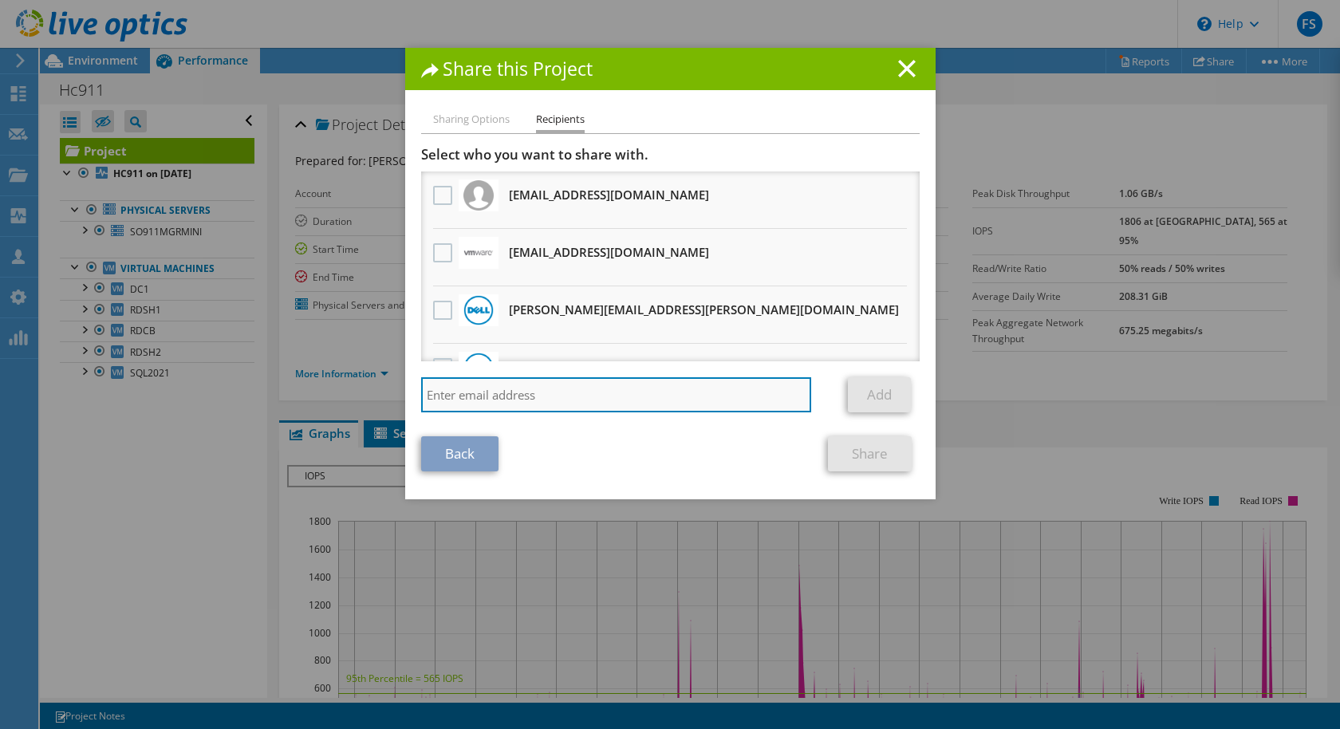
click at [524, 405] on input "search" at bounding box center [616, 394] width 391 height 35
type input "[EMAIL_ADDRESS][DOMAIN_NAME]"
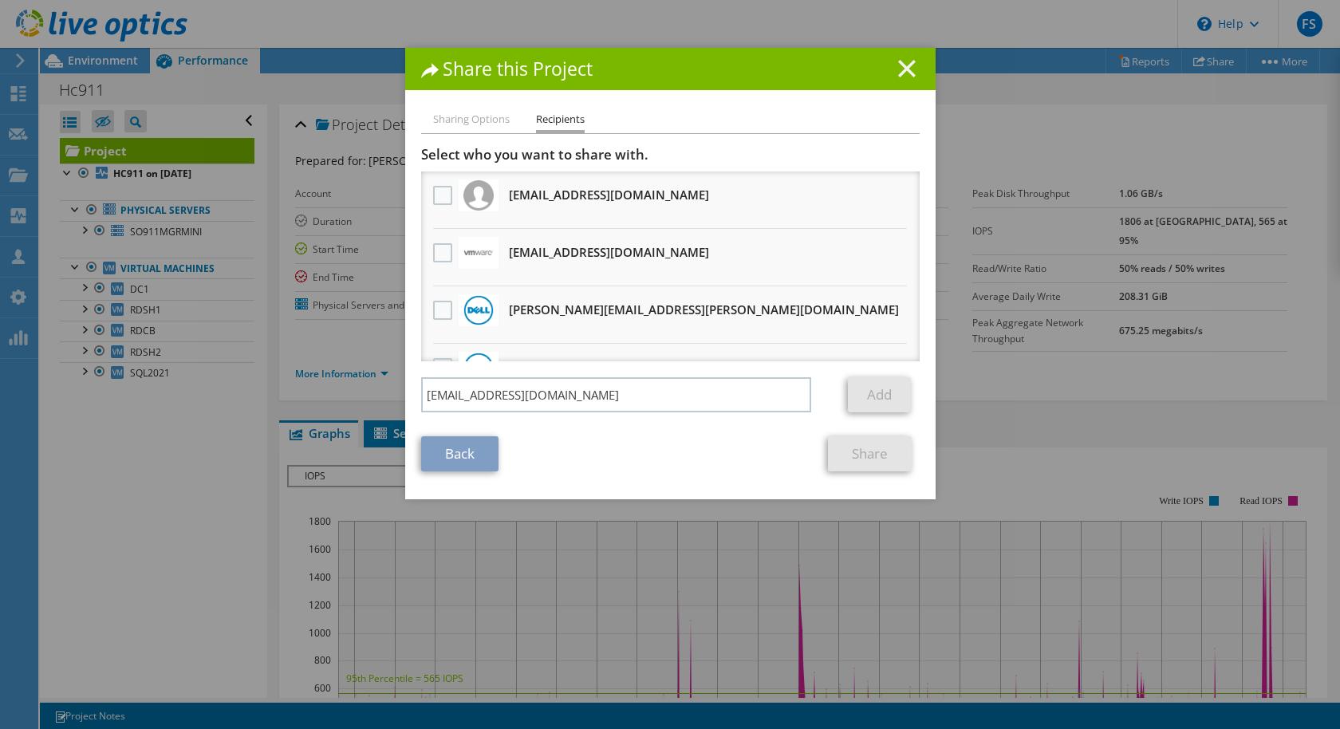
click at [905, 71] on icon at bounding box center [907, 69] width 18 height 18
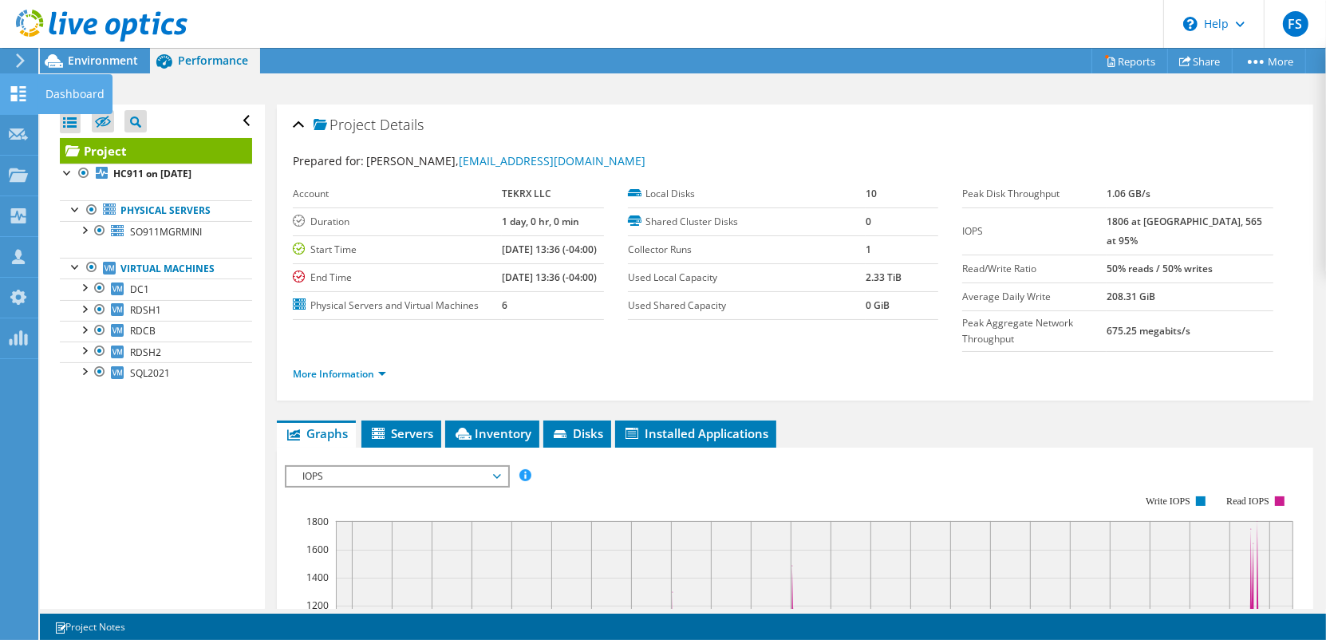
click at [21, 95] on use at bounding box center [18, 93] width 15 height 15
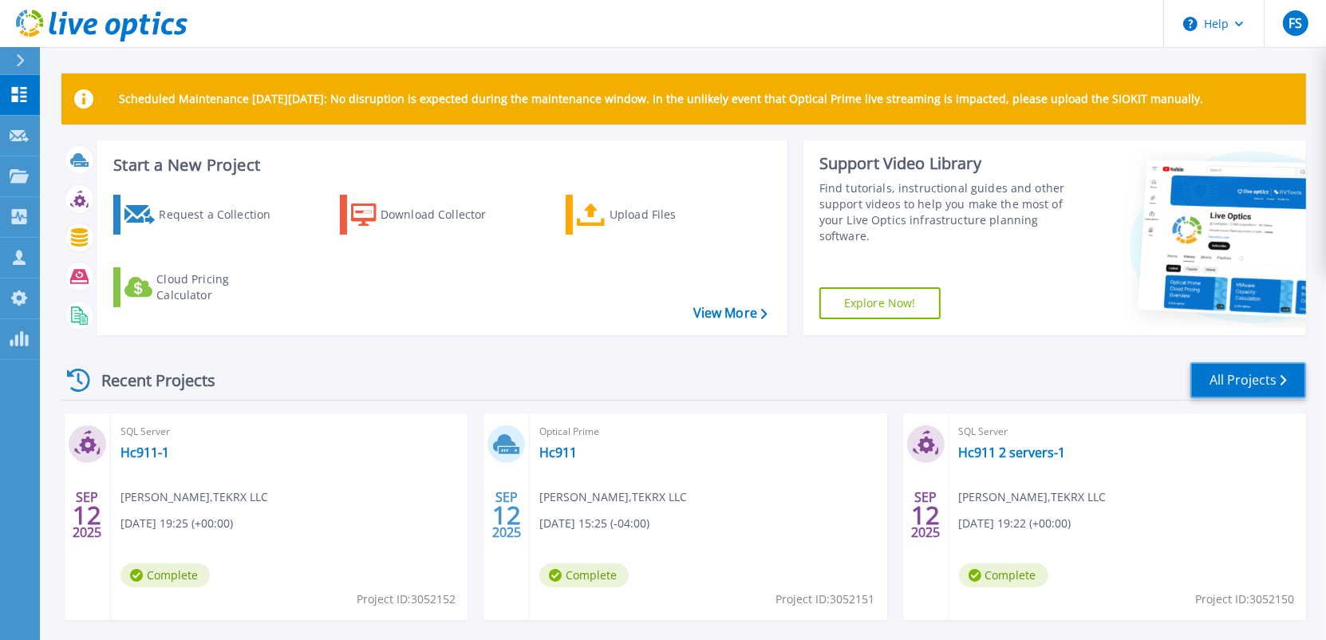
click at [1241, 382] on link "All Projects" at bounding box center [1248, 380] width 116 height 36
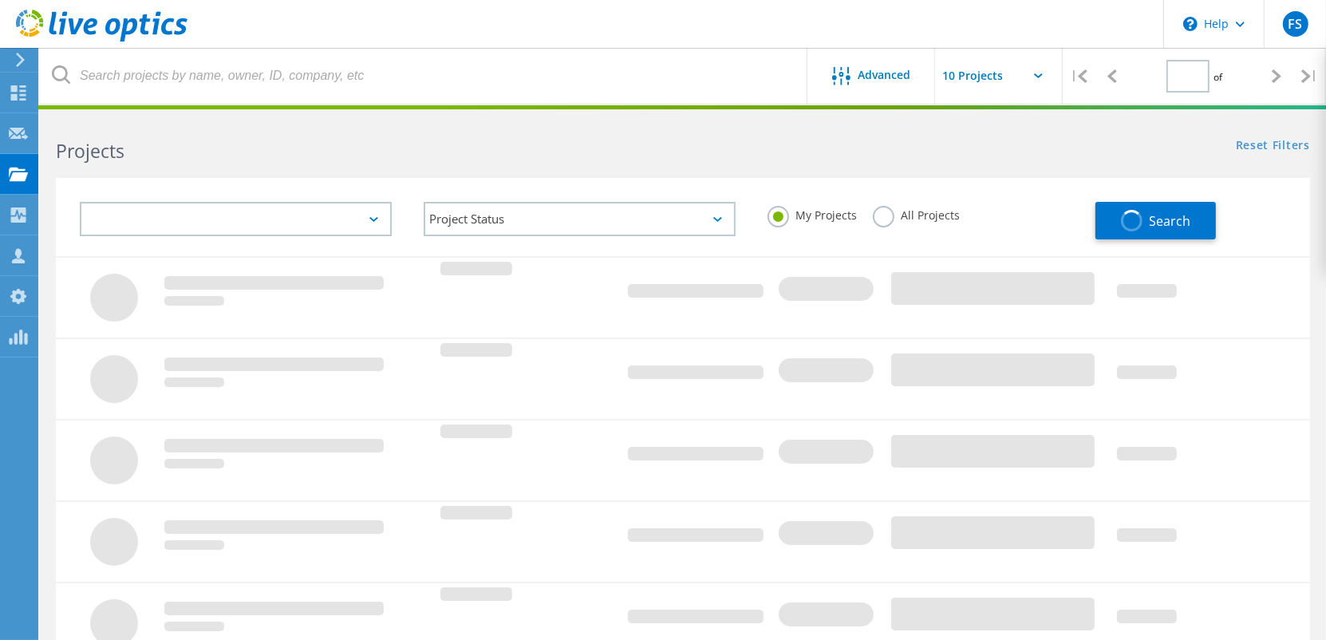
type input "7"
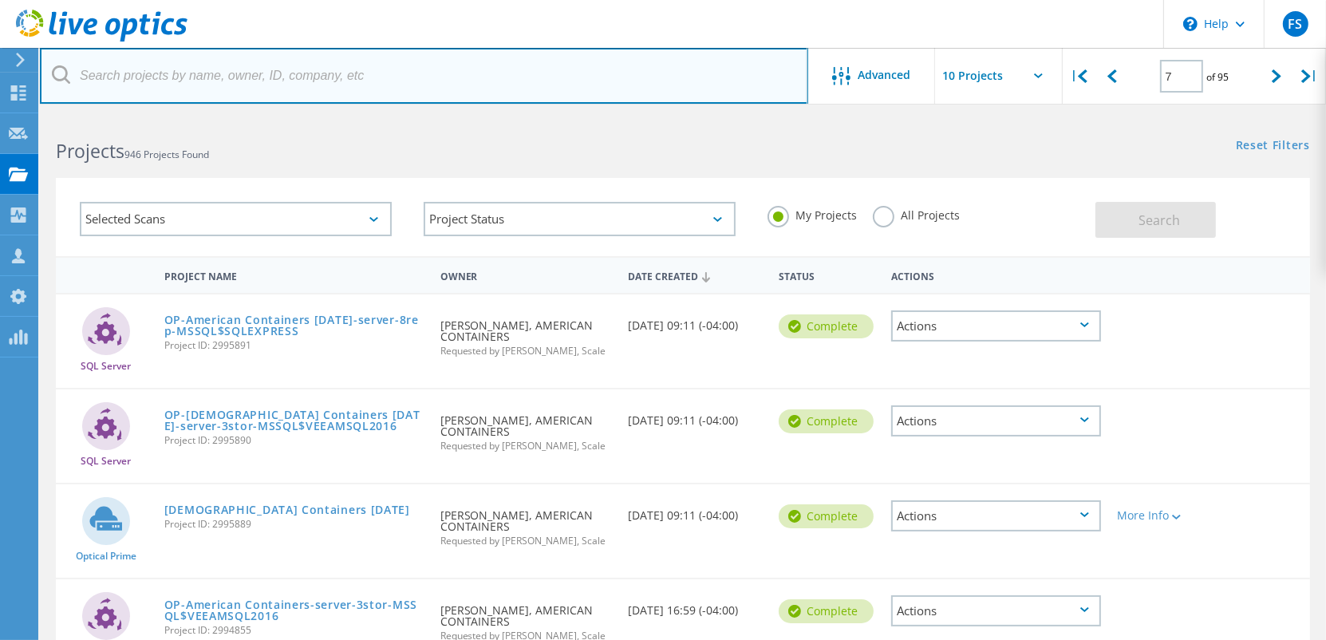
click at [204, 77] on input "text" at bounding box center [424, 76] width 768 height 56
paste input "Antietam"
type input "Antietam"
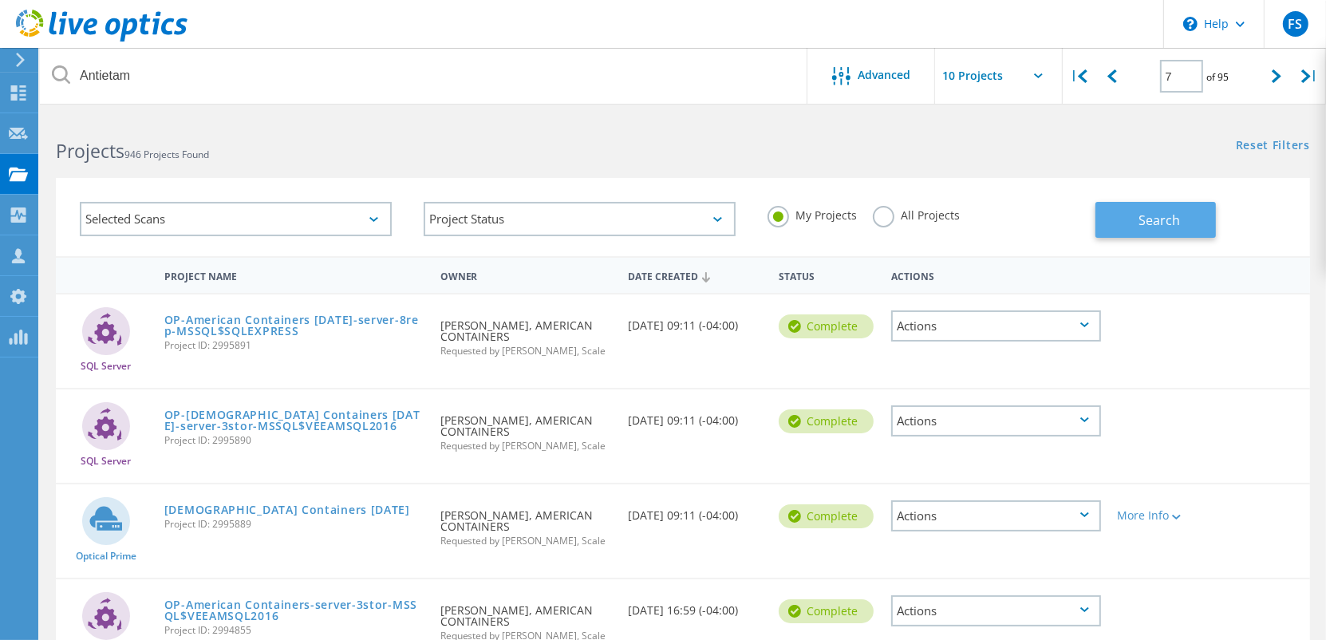
click at [1133, 217] on button "Search" at bounding box center [1155, 220] width 120 height 36
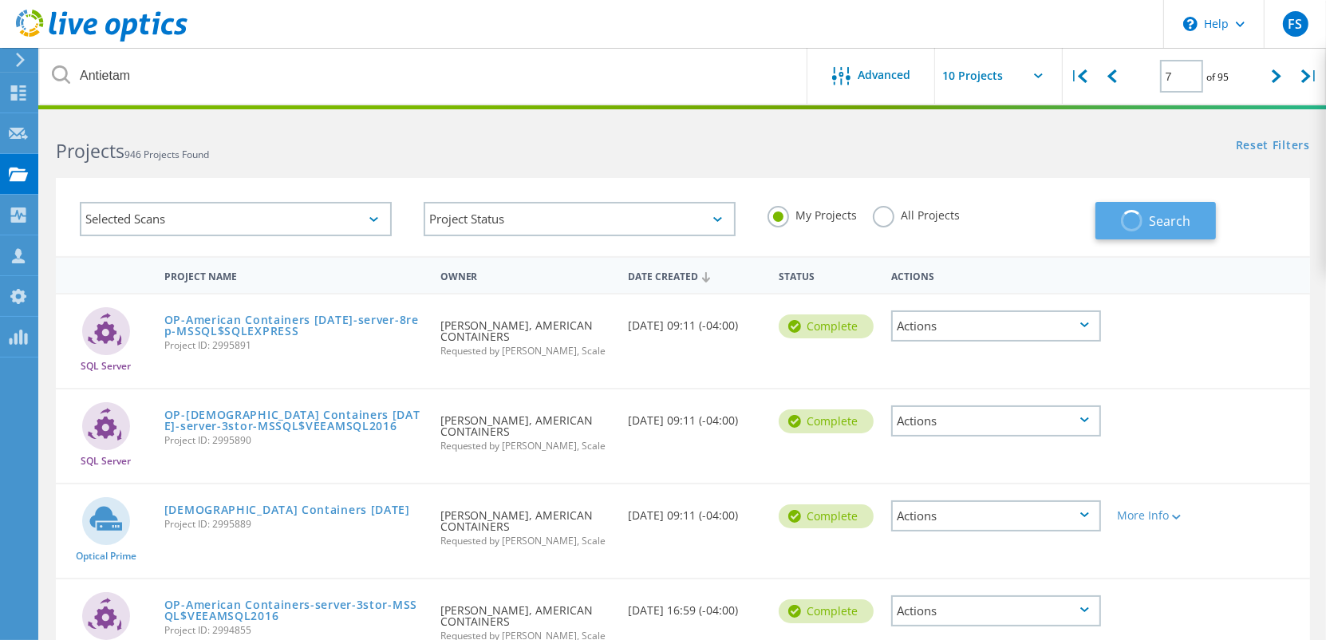
type input "1"
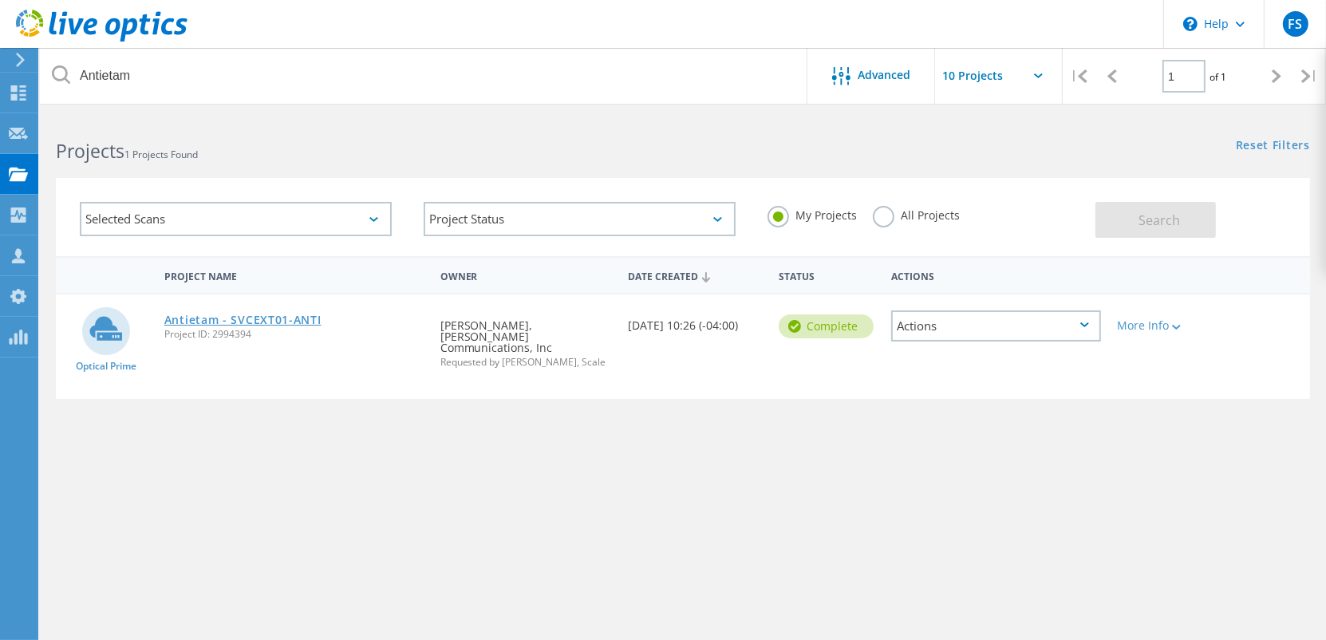
click at [238, 322] on link "Antietam - SVCEXT01-ANTI" at bounding box center [242, 319] width 157 height 11
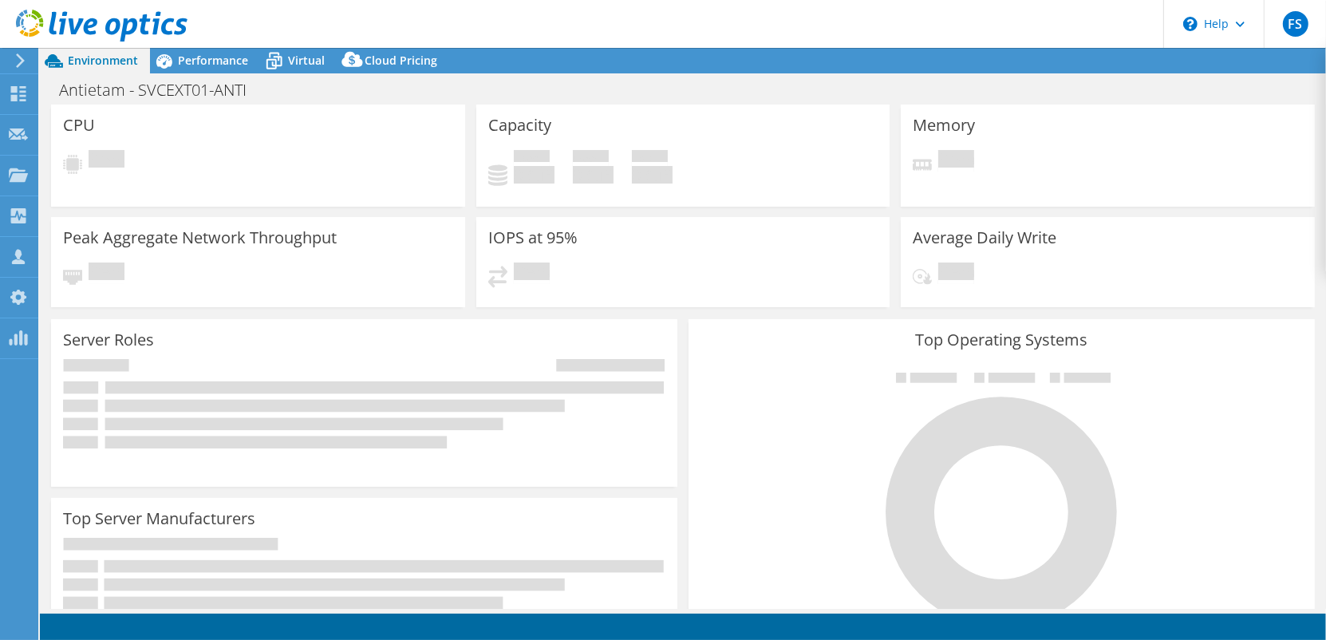
select select "USD"
